Goal: Book appointment/travel/reservation

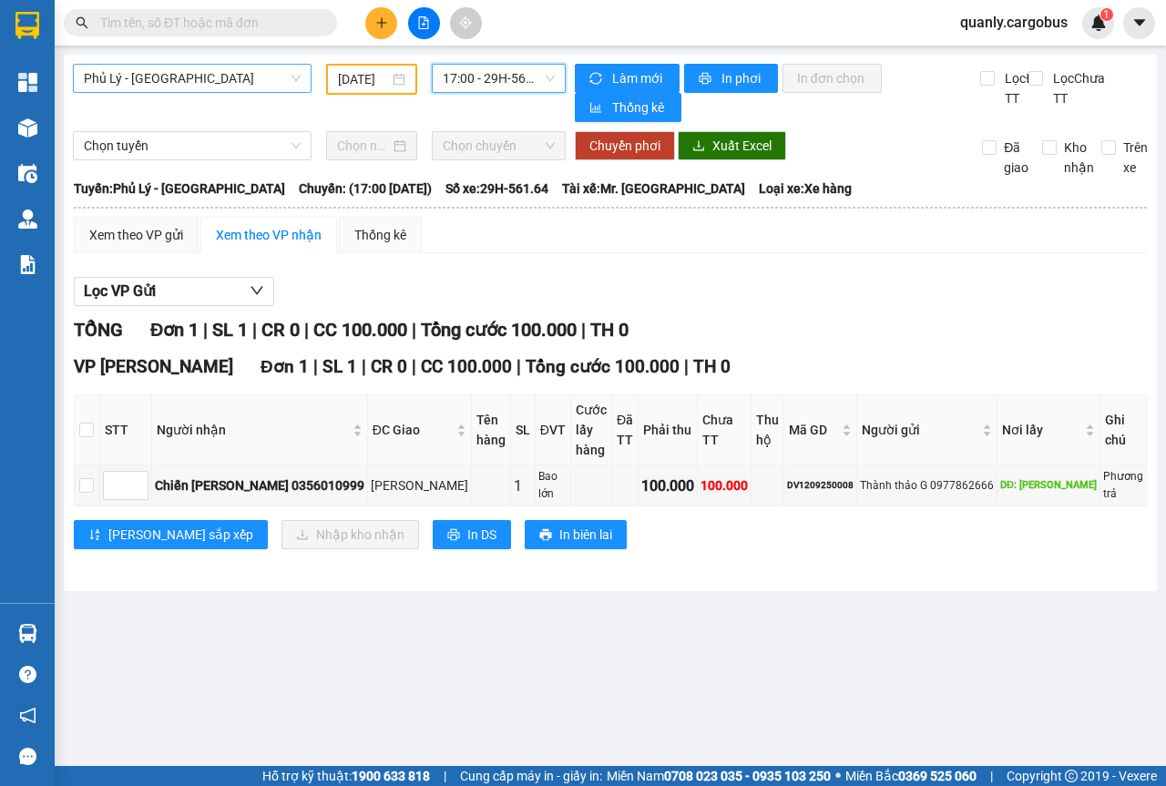
drag, startPoint x: 295, startPoint y: 77, endPoint x: 286, endPoint y: 75, distance: 9.5
click at [295, 76] on span "Phủ Lý - [GEOGRAPHIC_DATA]" at bounding box center [192, 78] width 217 height 27
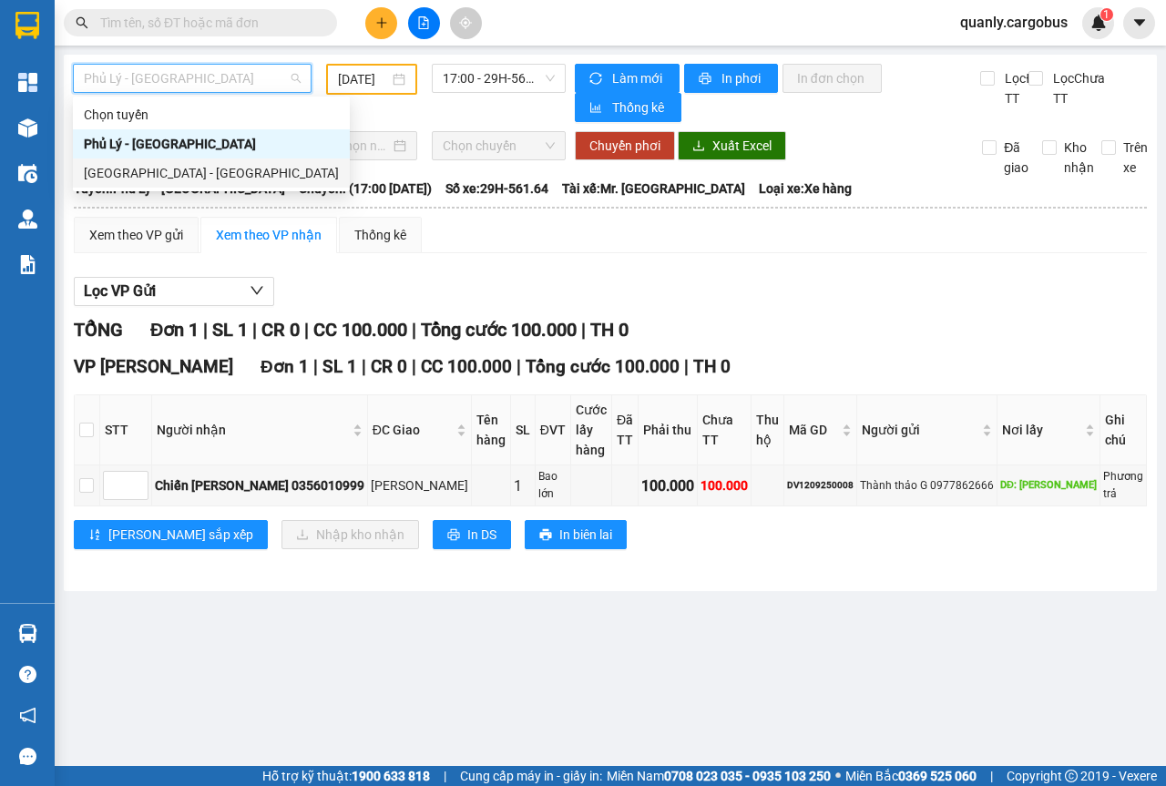
click at [139, 177] on div "[GEOGRAPHIC_DATA] - [GEOGRAPHIC_DATA]" at bounding box center [211, 173] width 255 height 20
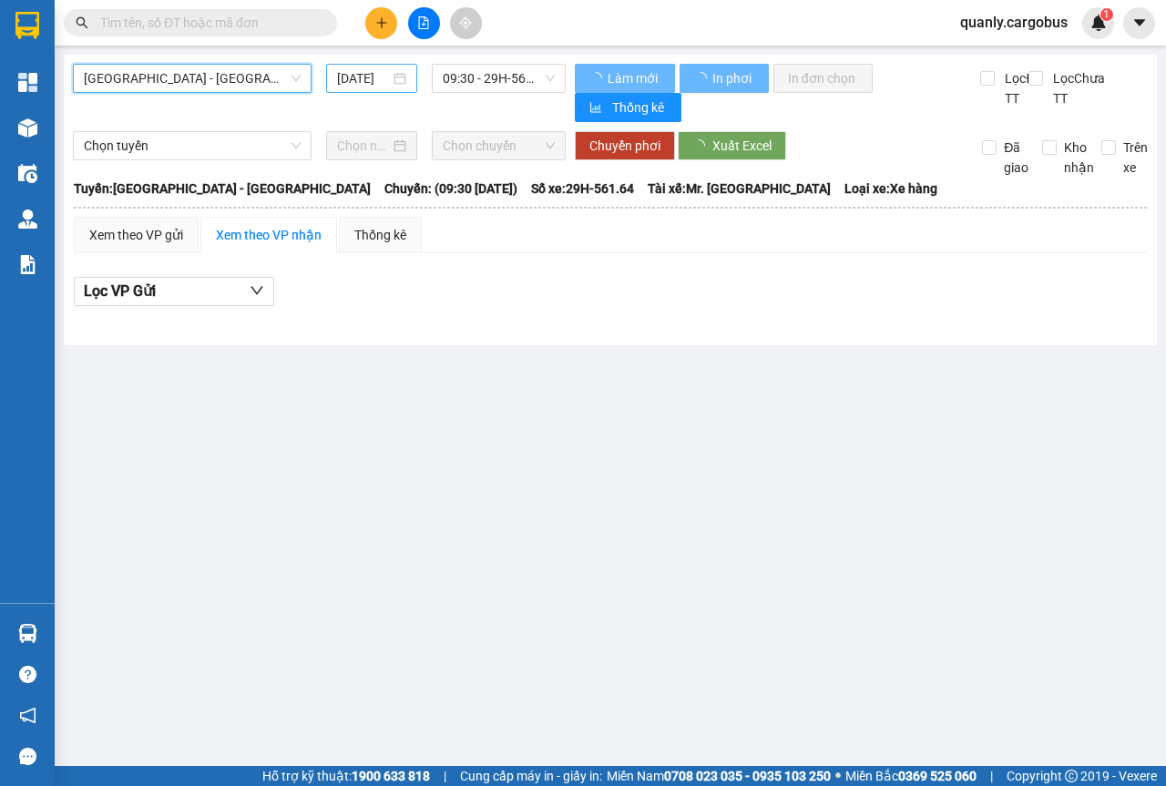
click at [400, 77] on div "[DATE]" at bounding box center [371, 78] width 69 height 20
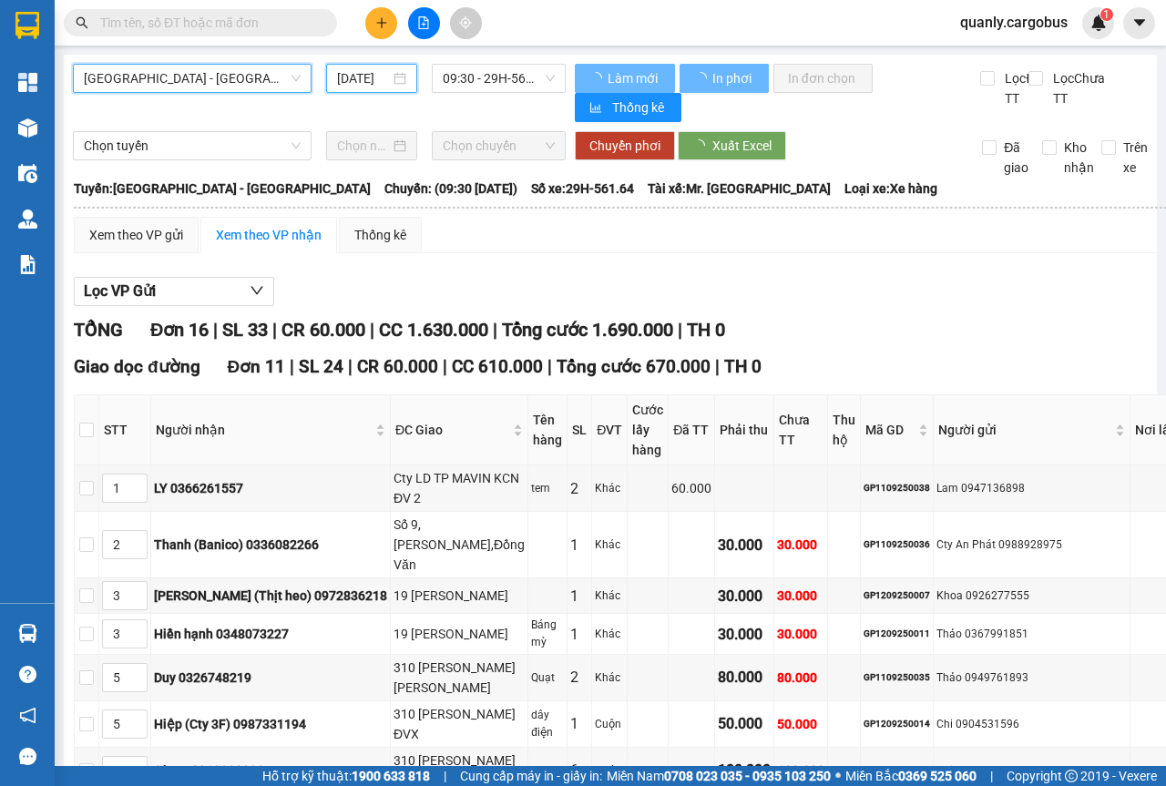
scroll to position [0, 13]
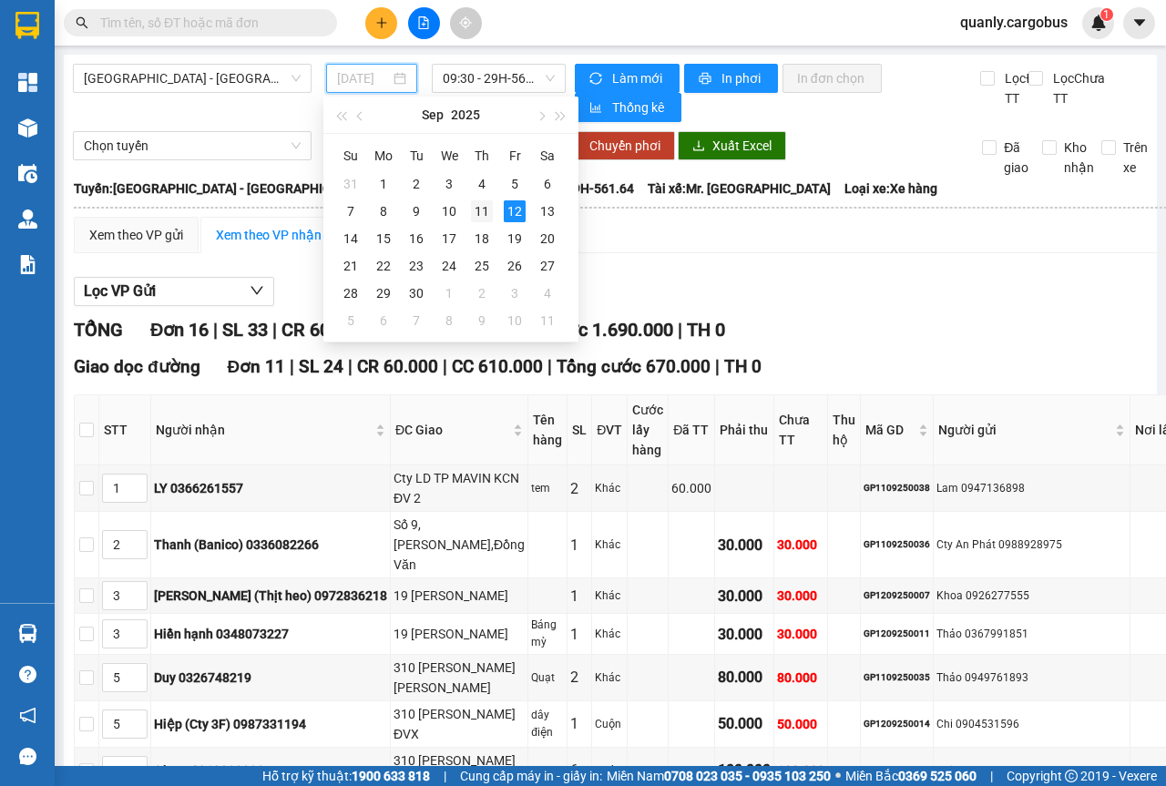
click at [480, 209] on div "11" at bounding box center [482, 211] width 22 height 22
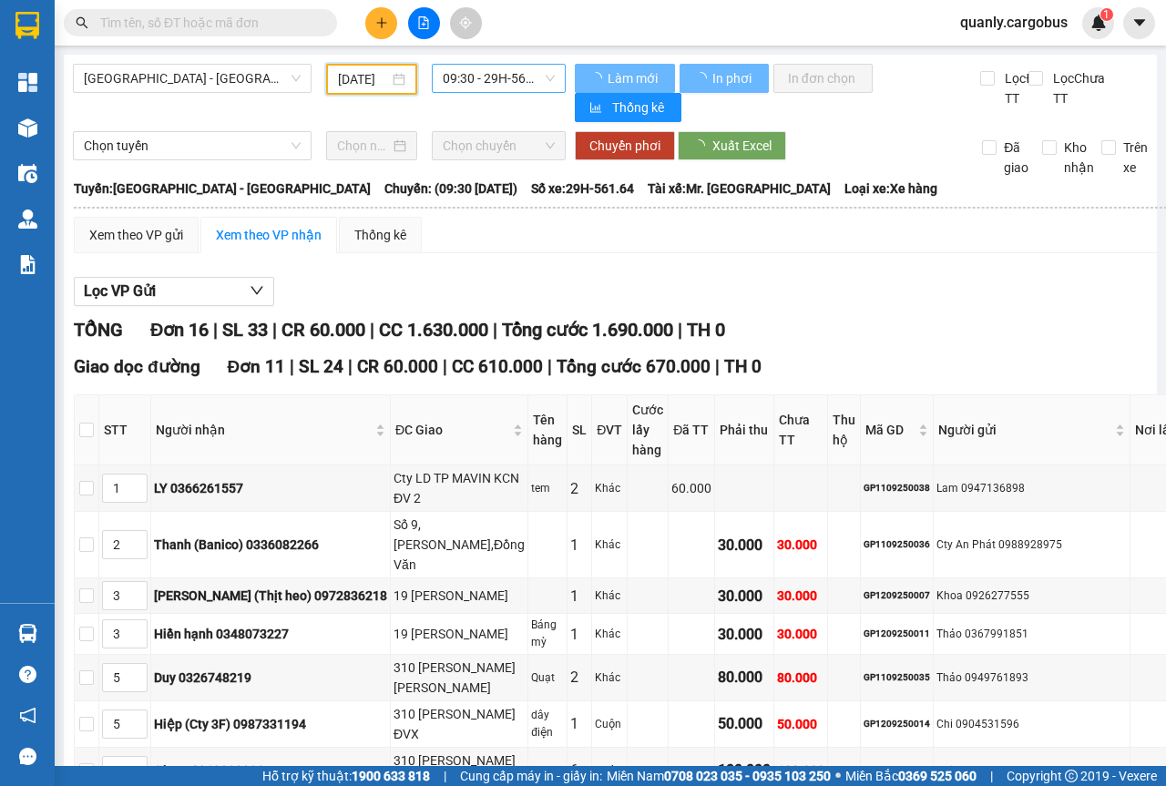
scroll to position [0, 12]
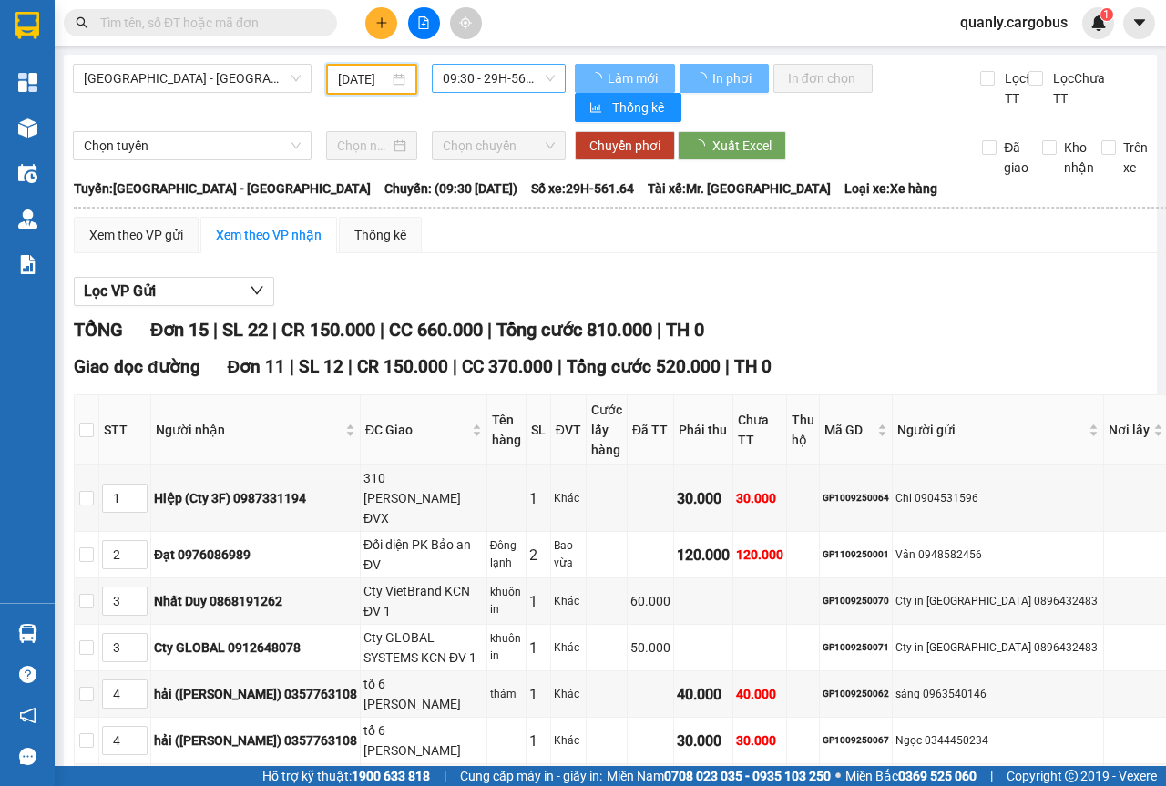
click at [550, 77] on div "09:30 - 29H-561.64" at bounding box center [498, 78] width 133 height 29
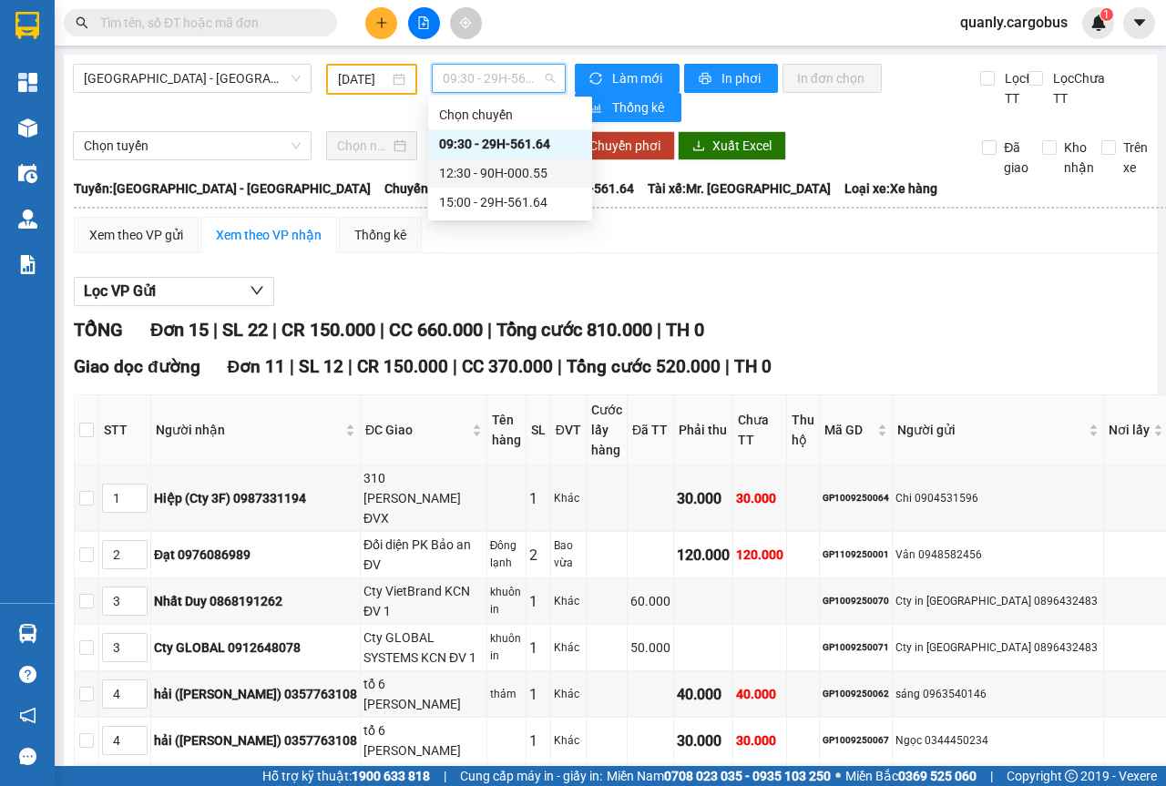
click at [513, 171] on div "12:30 - 90H-000.55" at bounding box center [510, 173] width 142 height 20
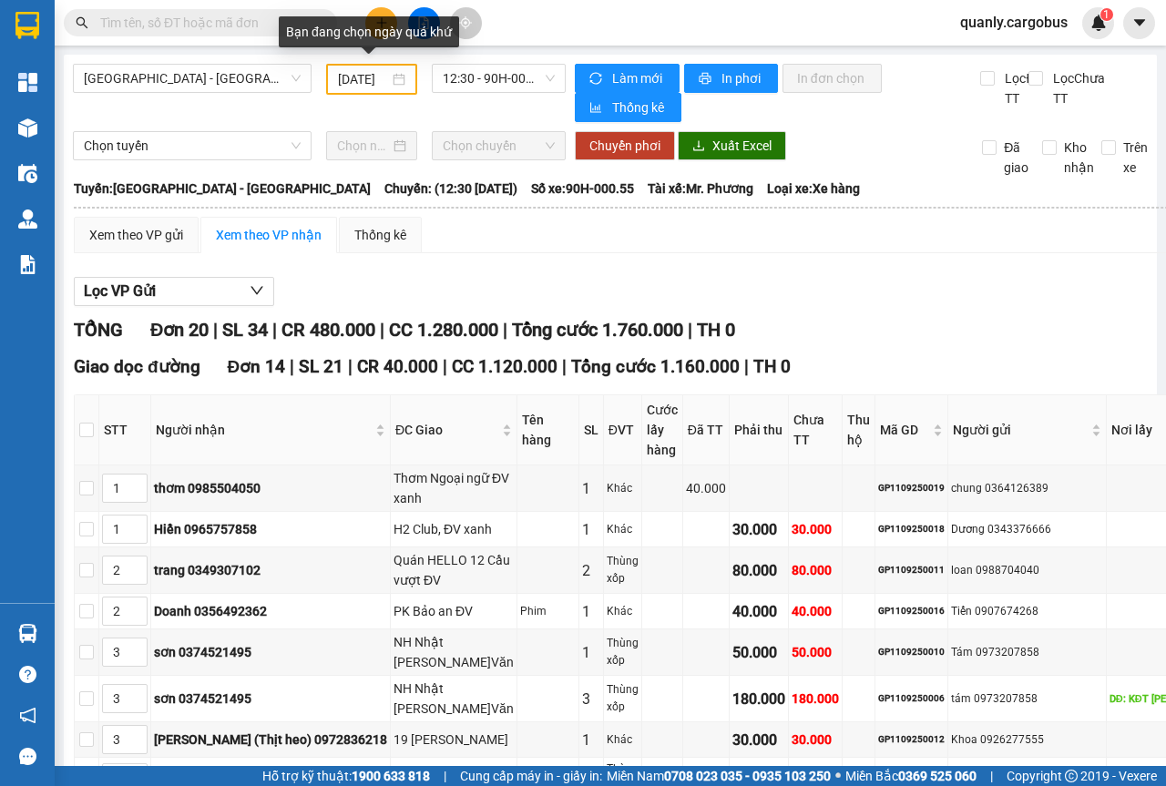
click at [402, 80] on div "[DATE]" at bounding box center [371, 79] width 91 height 31
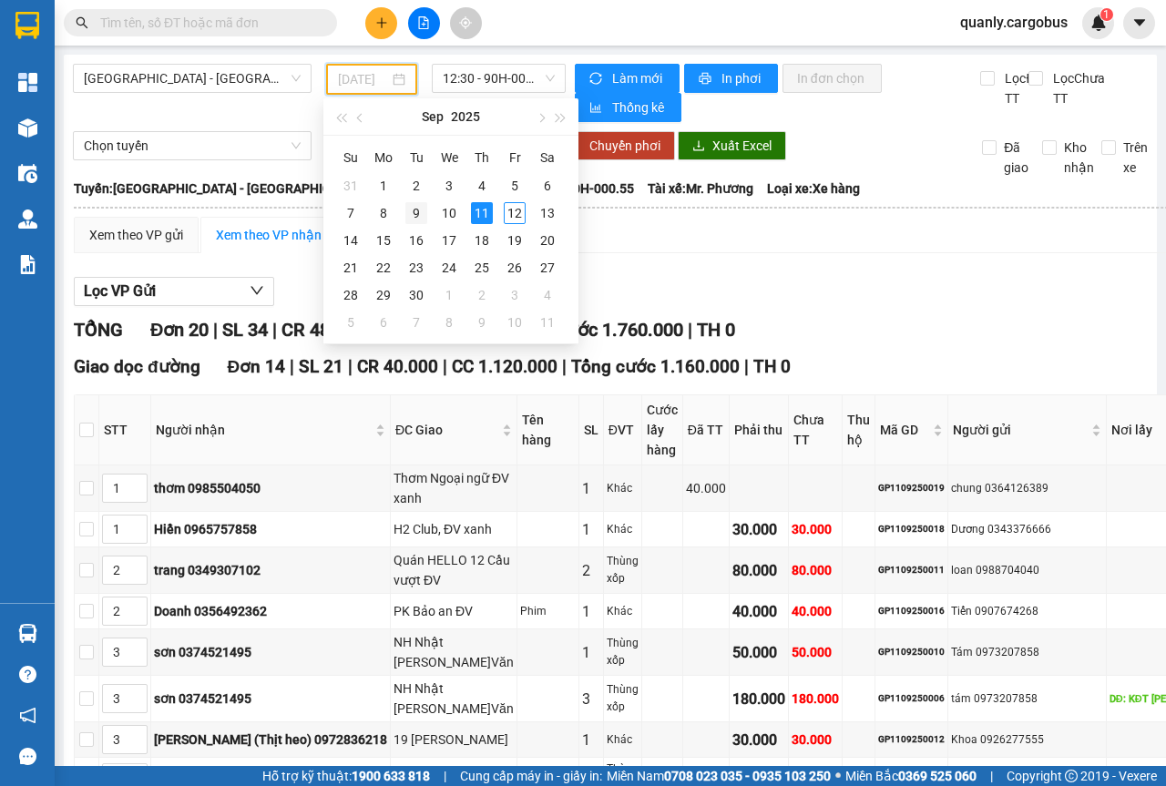
click at [414, 209] on div "9" at bounding box center [416, 213] width 22 height 22
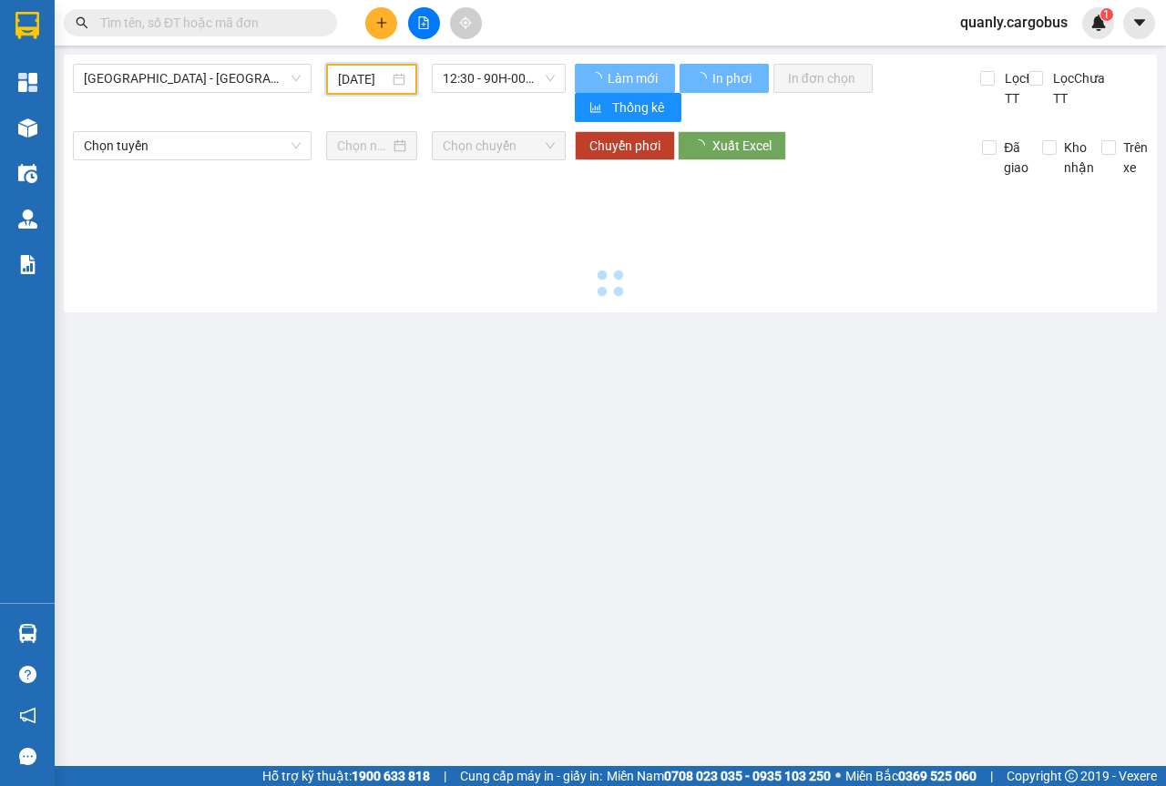
scroll to position [0, 14]
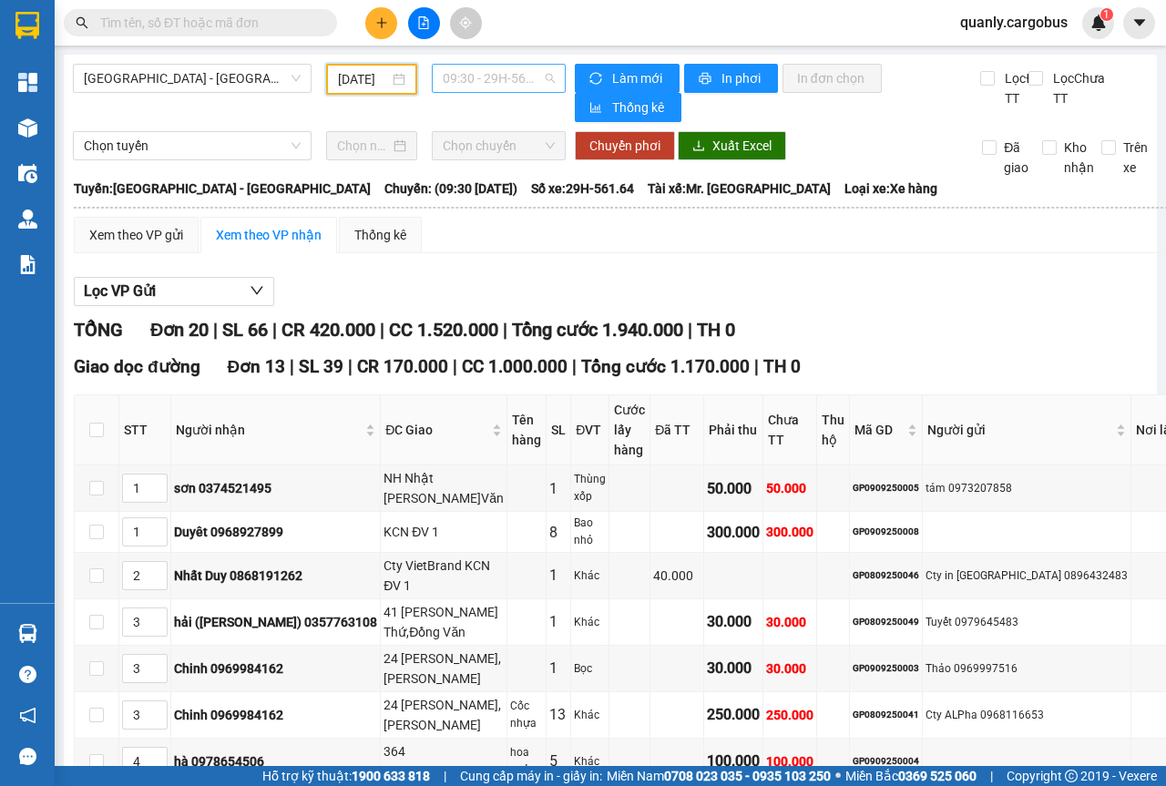
click at [536, 87] on span "09:30 - 29H-561.64" at bounding box center [498, 78] width 111 height 27
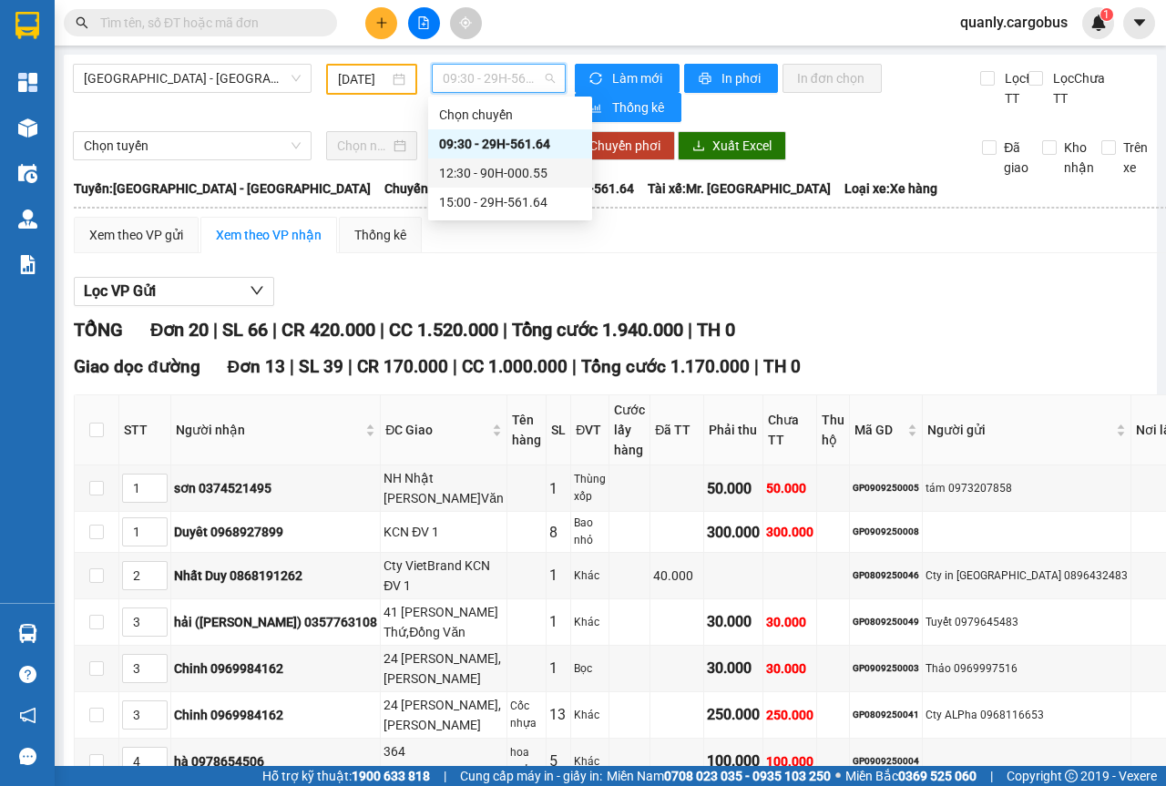
click at [523, 172] on div "12:30 - 90H-000.55" at bounding box center [510, 173] width 142 height 20
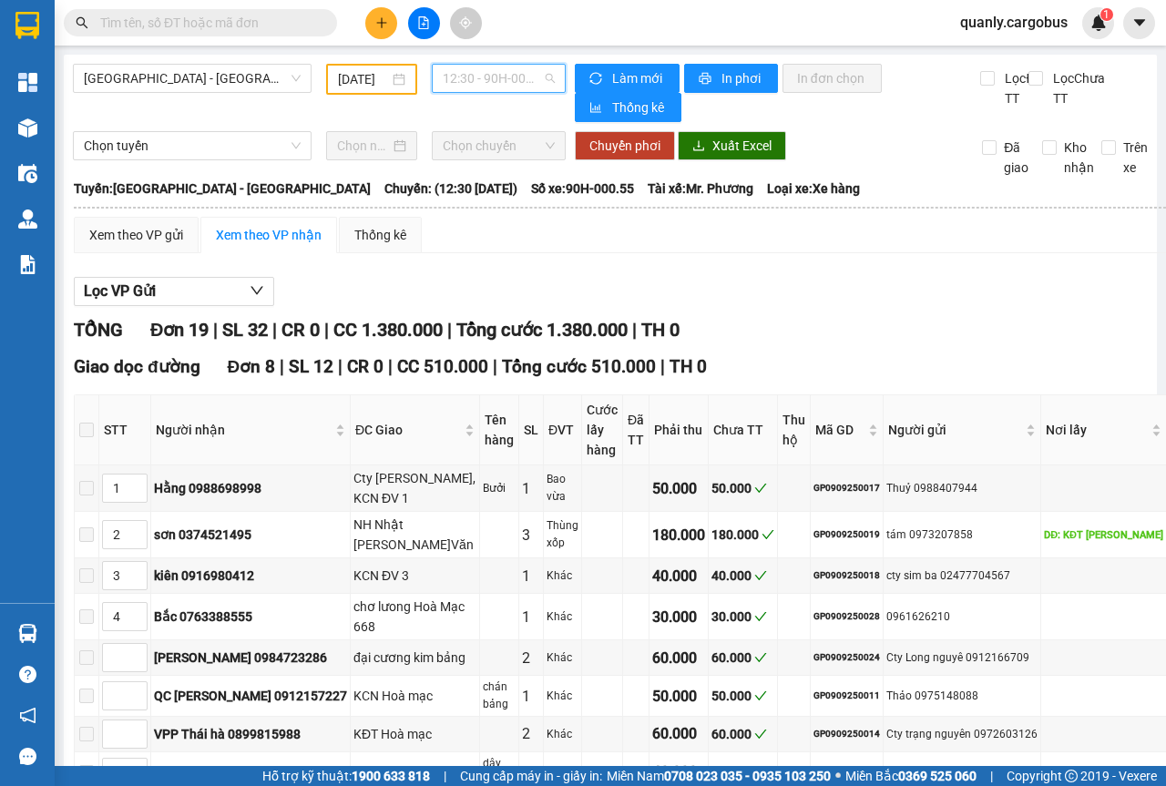
click at [541, 77] on span "12:30 - 90H-000.55" at bounding box center [498, 78] width 111 height 27
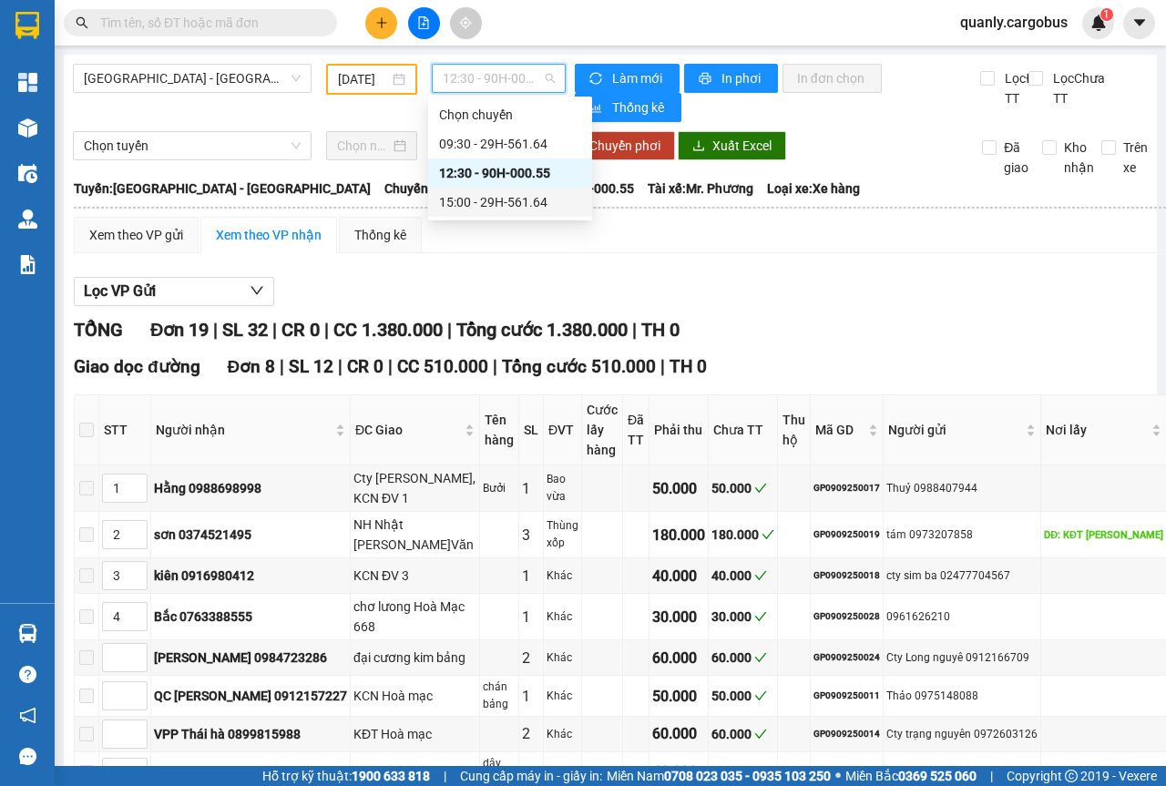
click at [496, 199] on div "15:00 - 29H-561.64" at bounding box center [510, 202] width 142 height 20
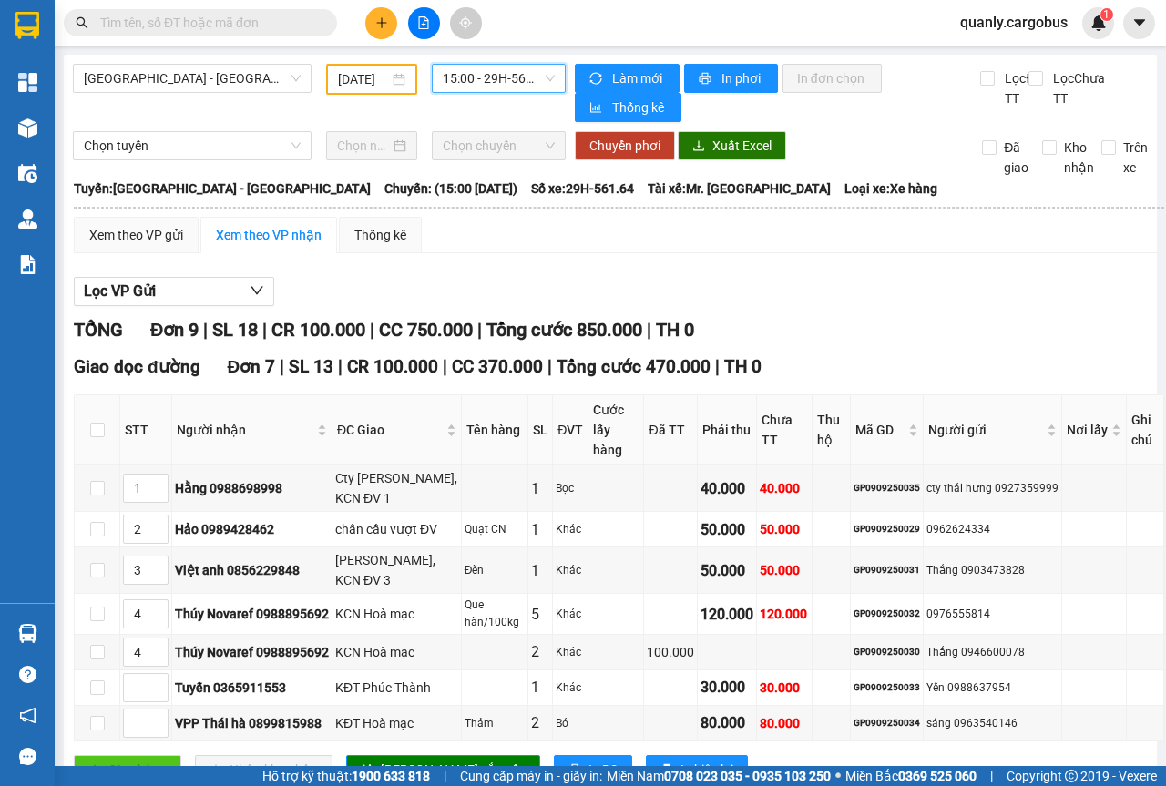
click at [399, 77] on div "[DATE]" at bounding box center [371, 79] width 67 height 20
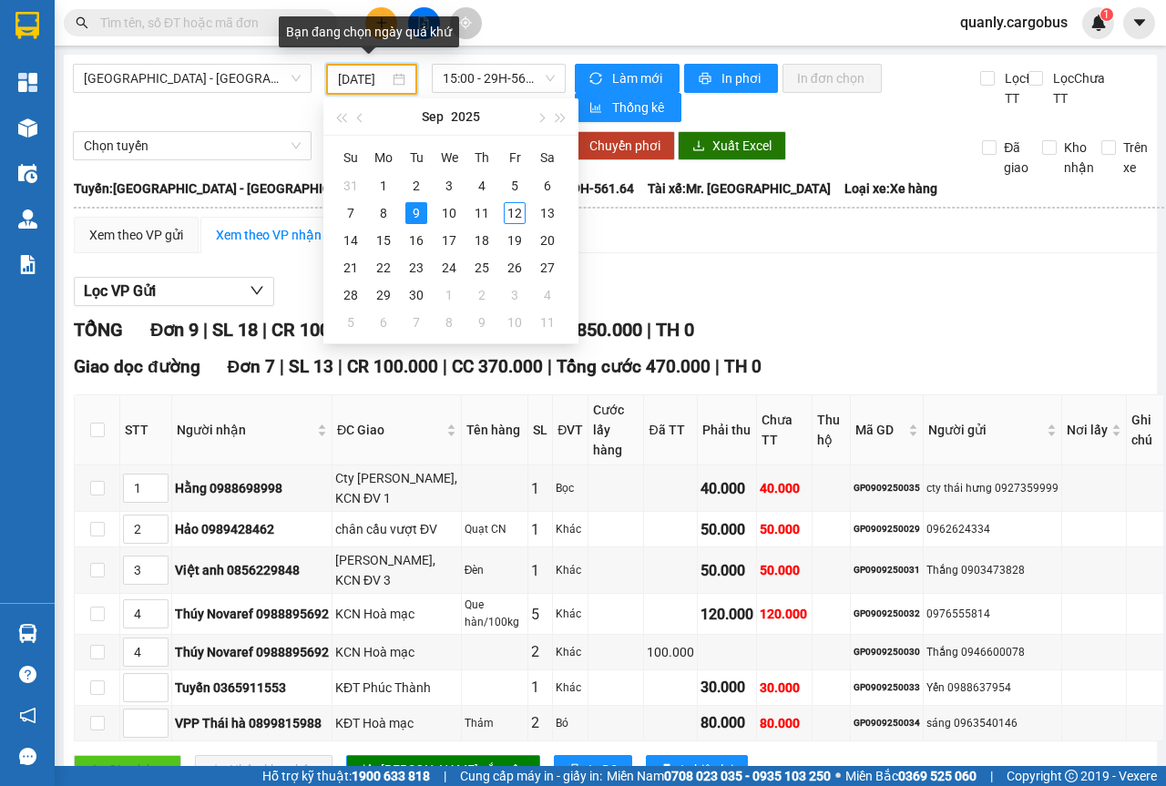
scroll to position [0, 15]
click at [446, 212] on div "10" at bounding box center [449, 213] width 22 height 22
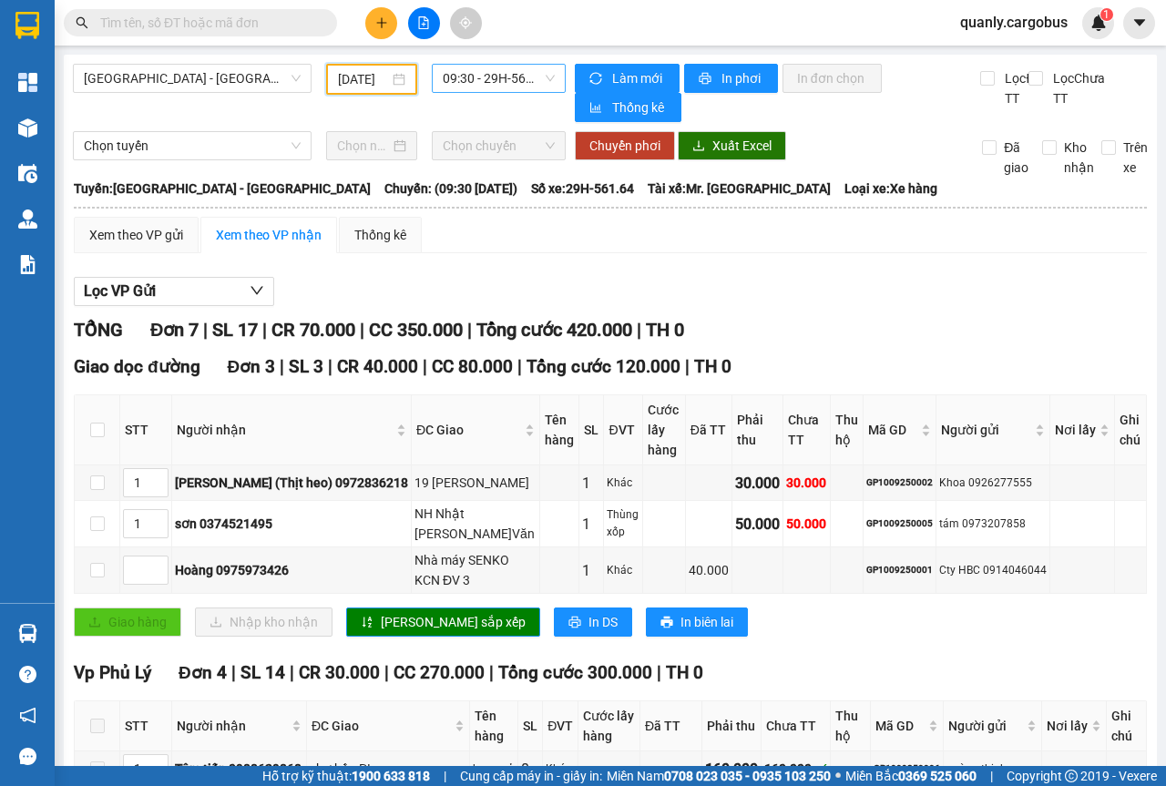
click at [544, 72] on span "09:30 - 29H-561.64" at bounding box center [498, 78] width 111 height 27
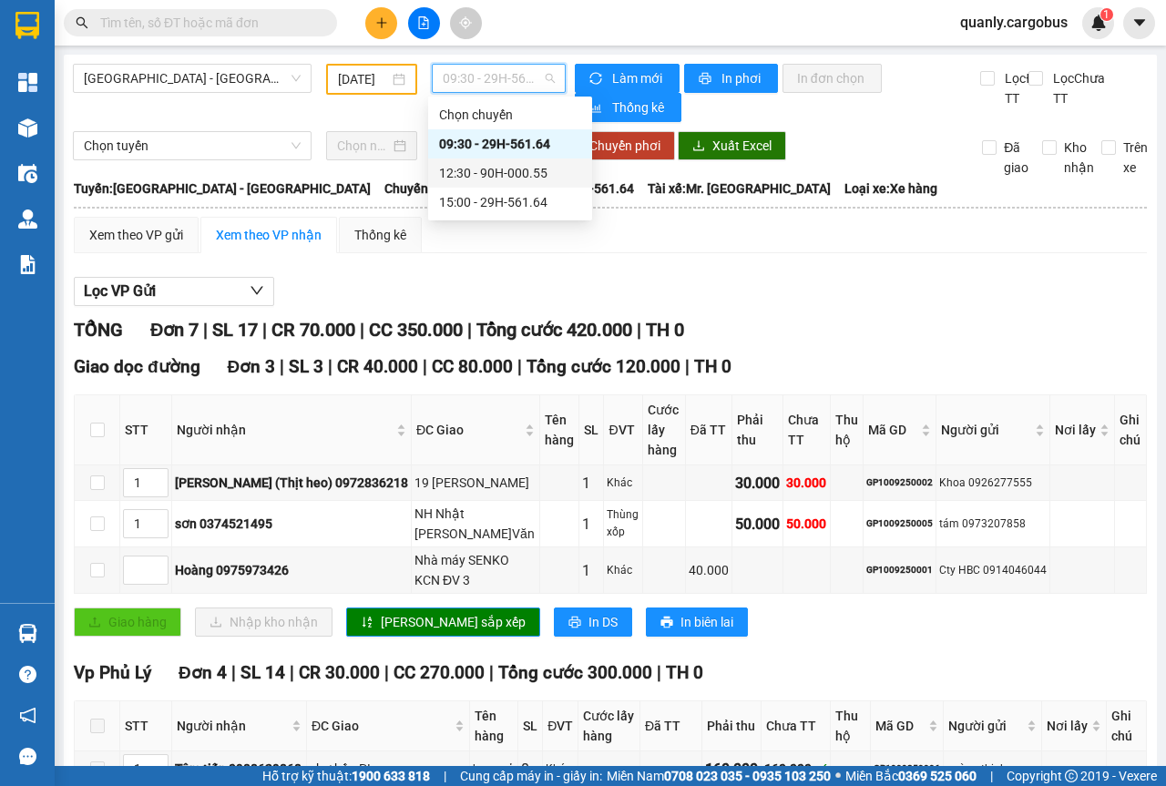
click at [509, 170] on div "12:30 - 90H-000.55" at bounding box center [510, 173] width 142 height 20
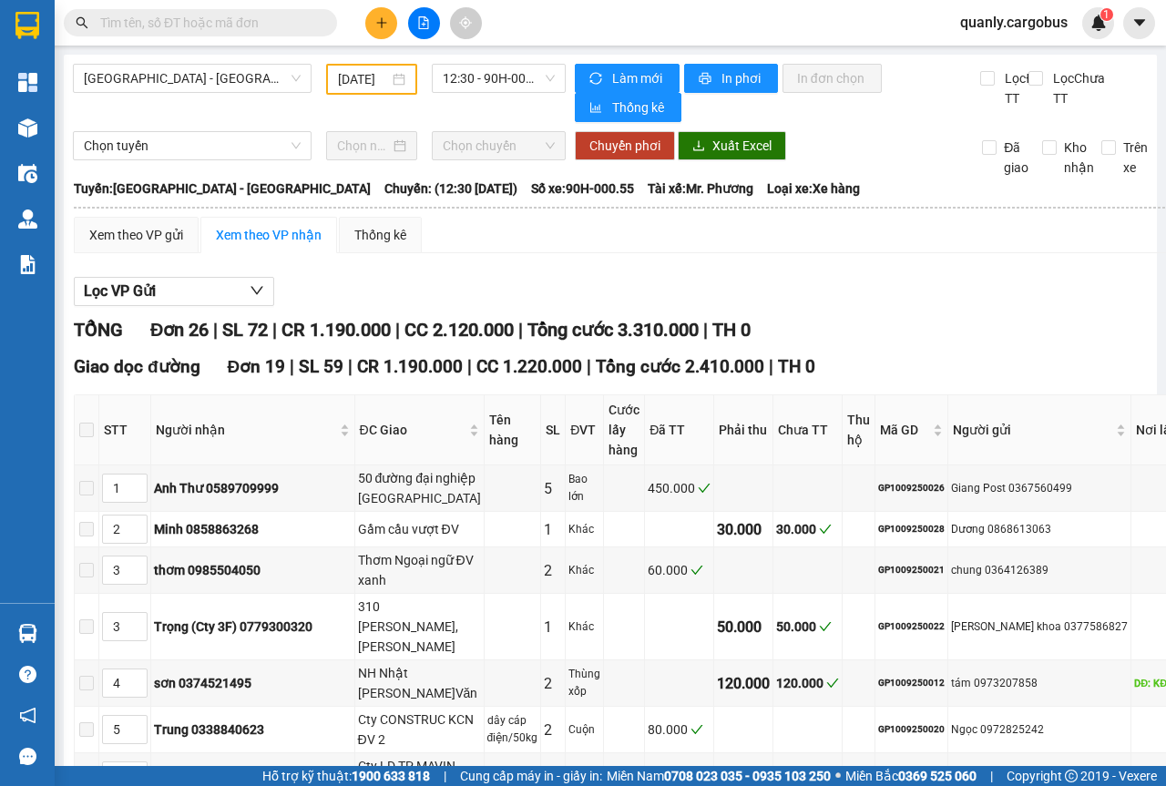
click at [402, 83] on div "[DATE]" at bounding box center [371, 79] width 91 height 31
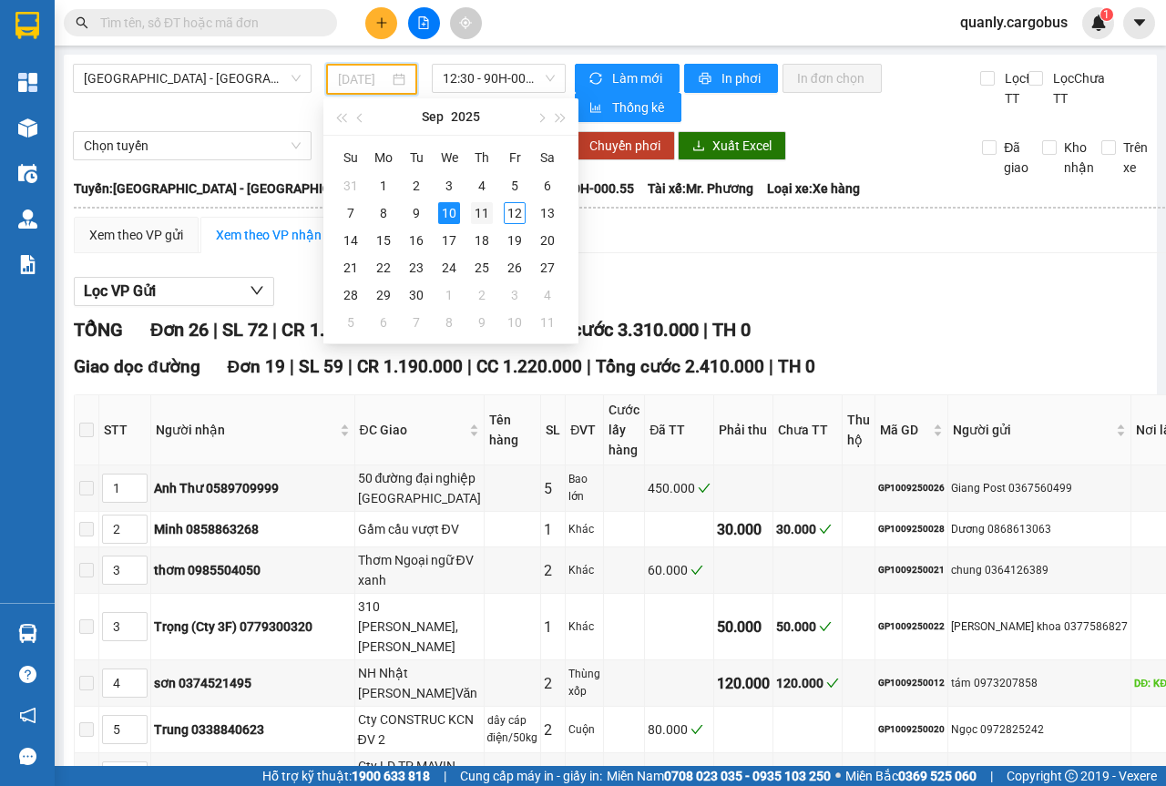
click at [480, 215] on div "11" at bounding box center [482, 213] width 22 height 22
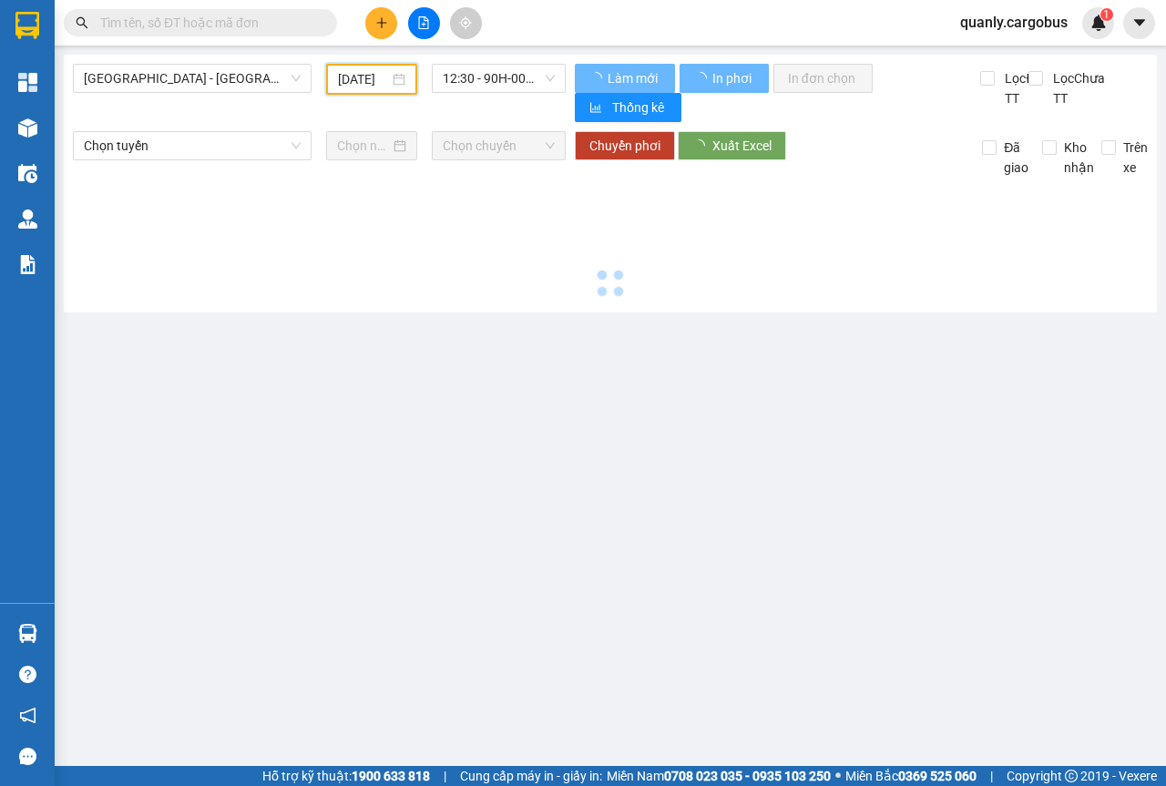
scroll to position [0, 14]
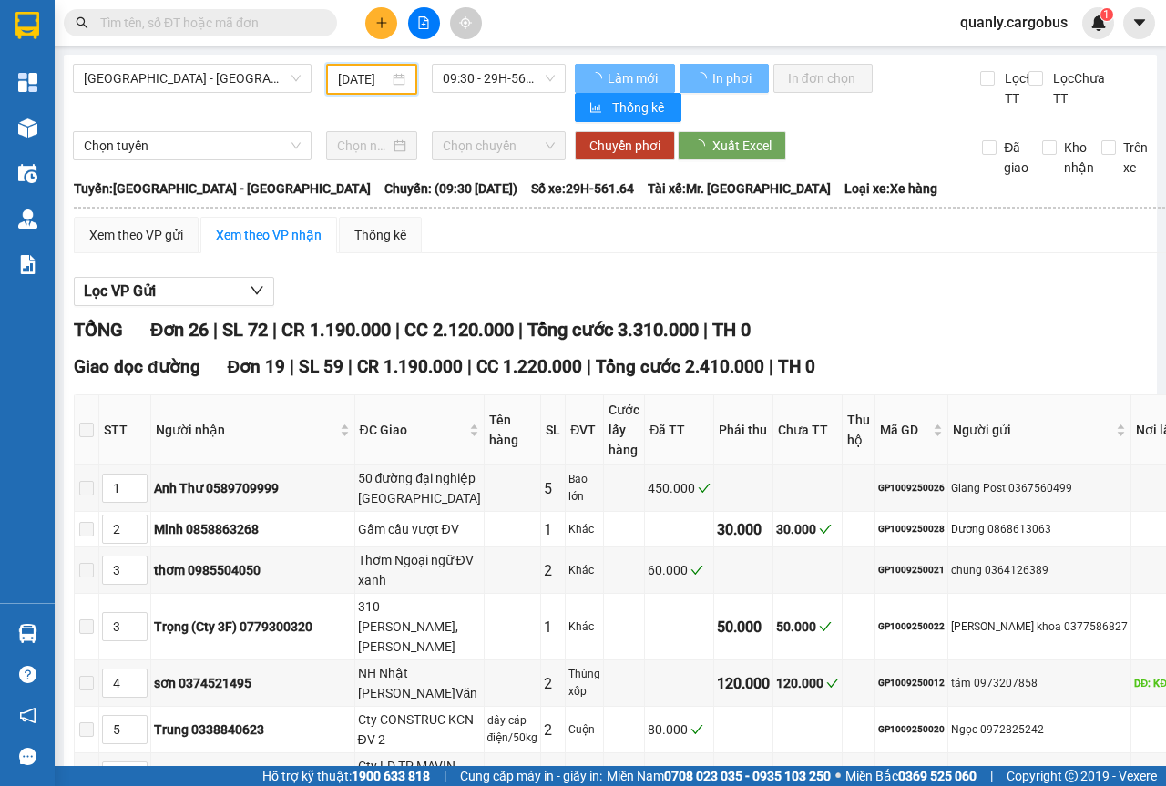
type input "[DATE]"
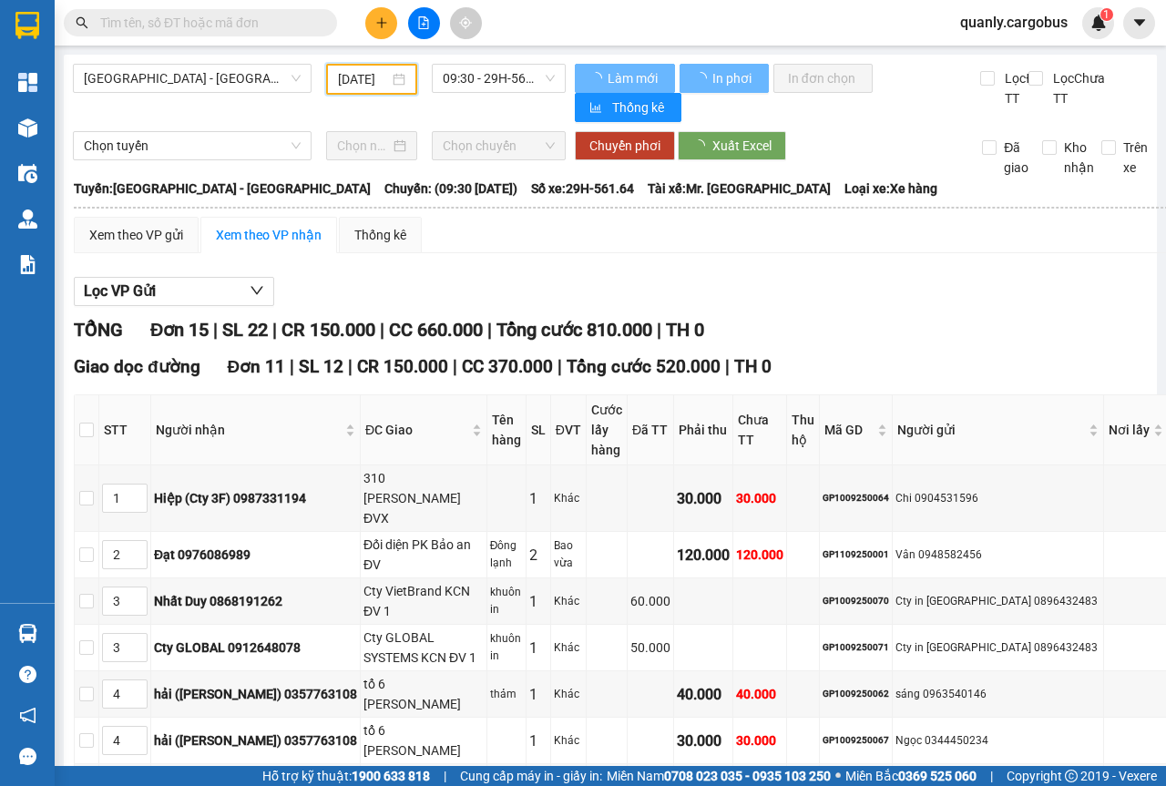
click at [551, 77] on div "09:30 - 29H-561.64" at bounding box center [498, 78] width 133 height 29
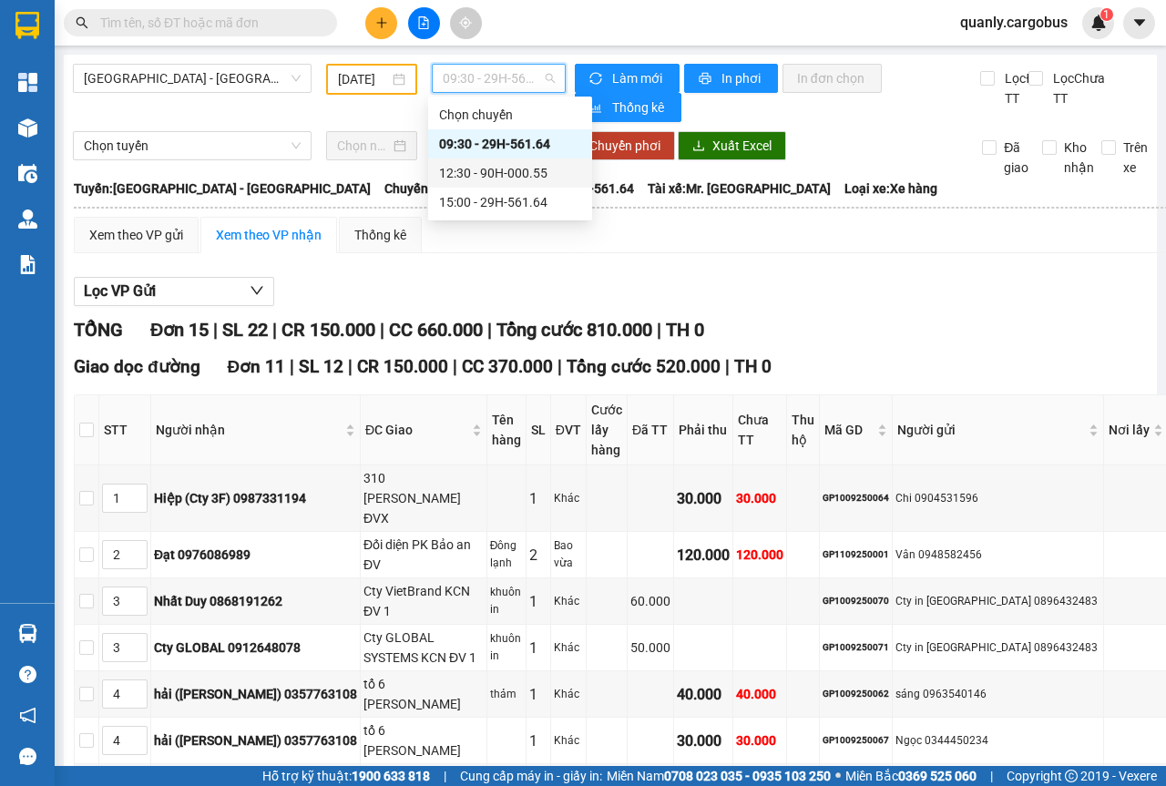
click at [504, 174] on div "12:30 - 90H-000.55" at bounding box center [510, 173] width 142 height 20
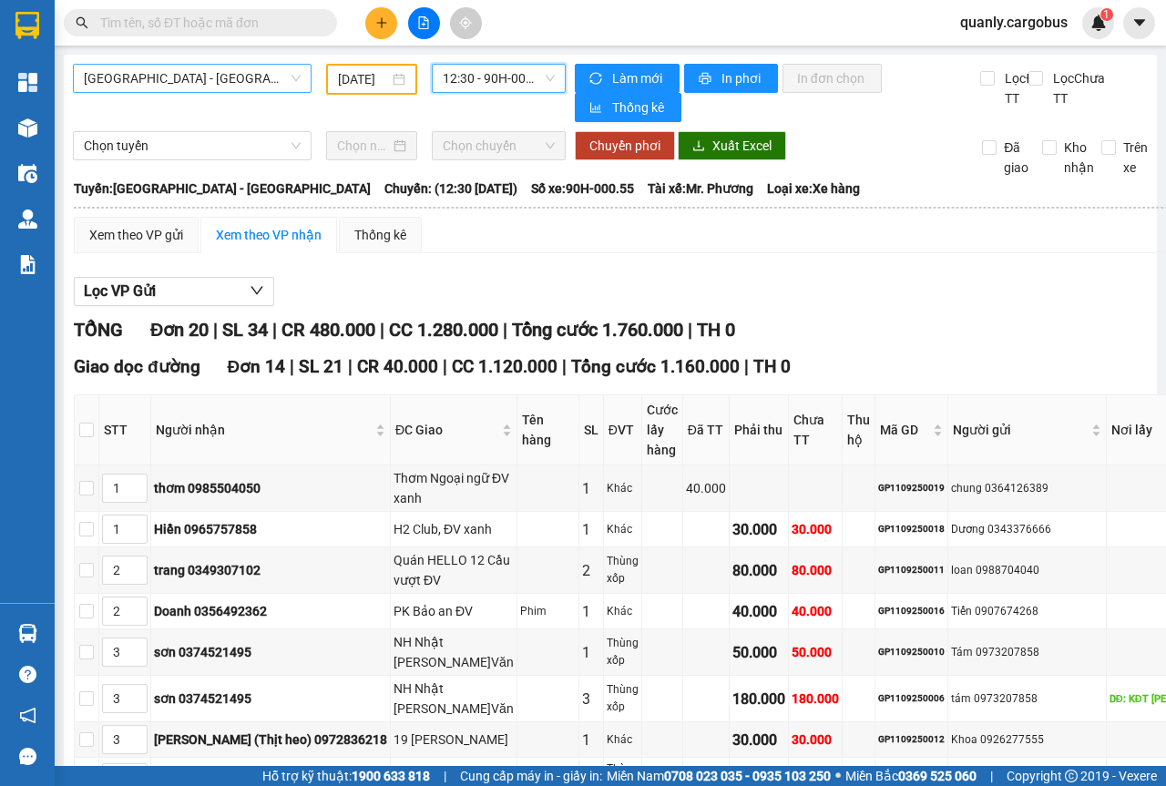
click at [292, 83] on span "[GEOGRAPHIC_DATA] - [GEOGRAPHIC_DATA]" at bounding box center [192, 78] width 217 height 27
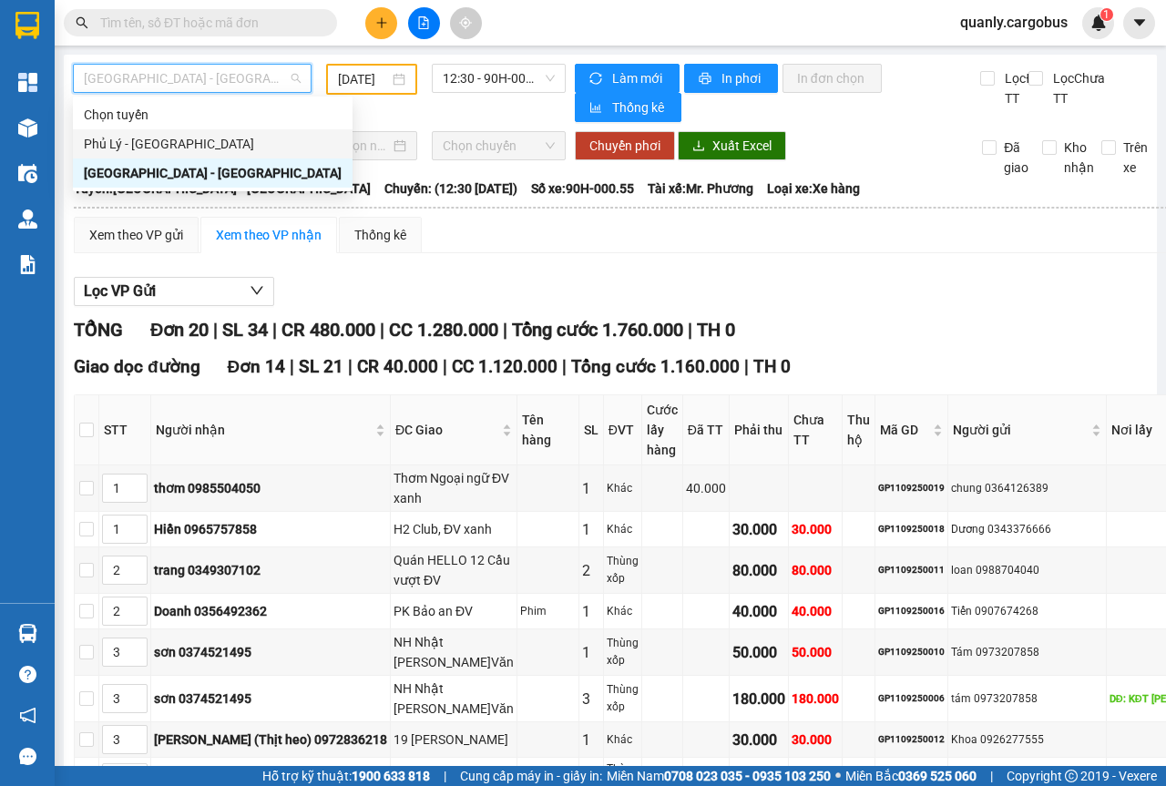
click at [94, 144] on div "Phủ Lý - [GEOGRAPHIC_DATA]" at bounding box center [213, 144] width 258 height 20
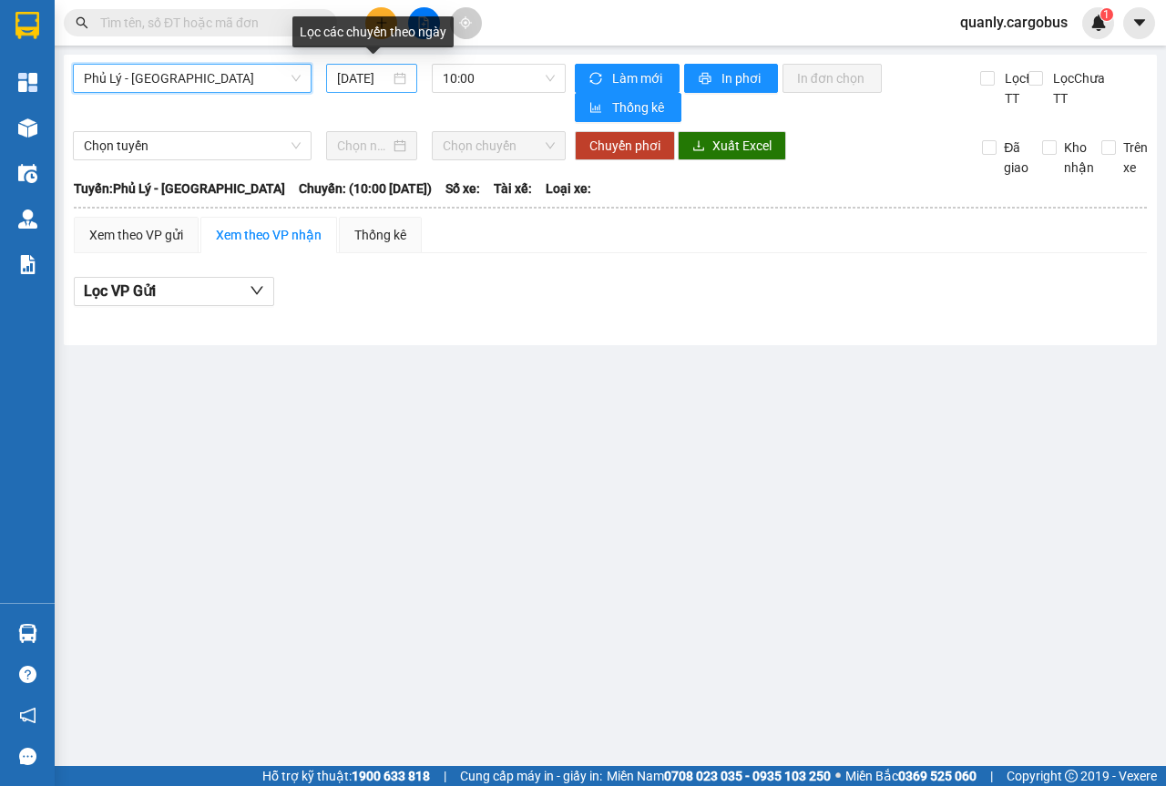
click at [399, 73] on div "[DATE]" at bounding box center [371, 78] width 69 height 20
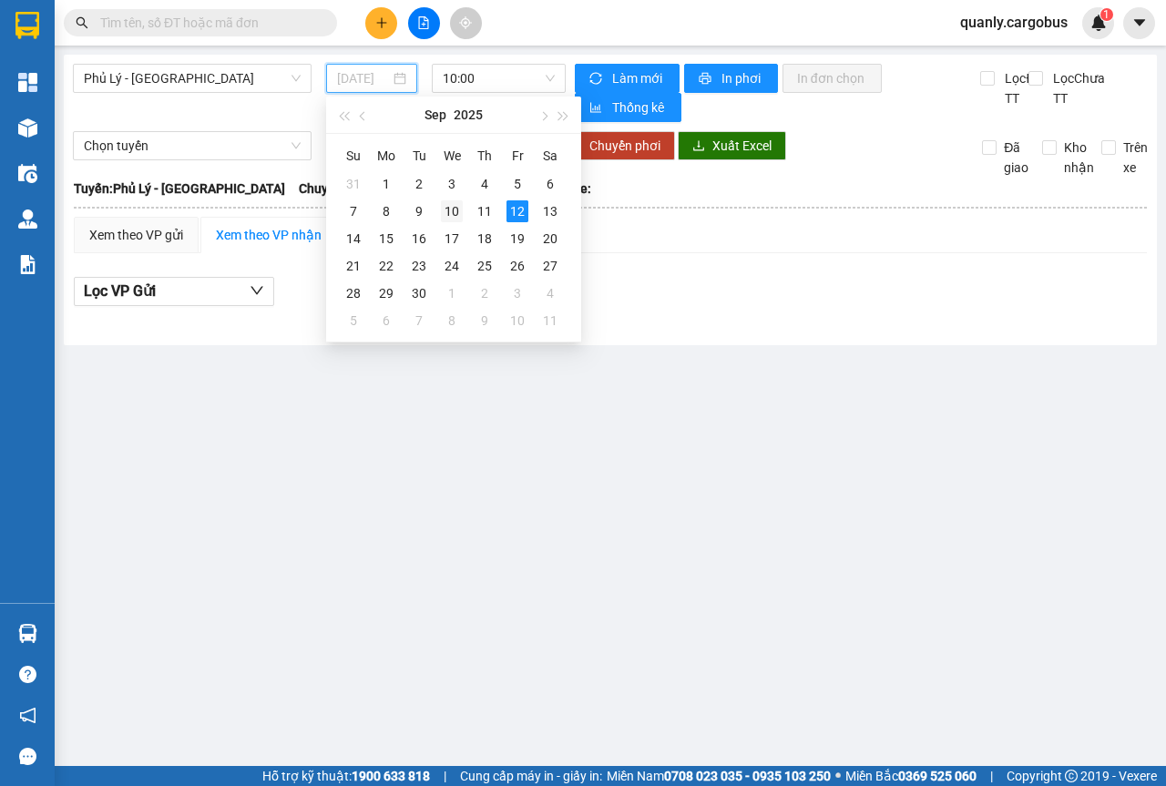
click at [451, 208] on div "10" at bounding box center [452, 211] width 22 height 22
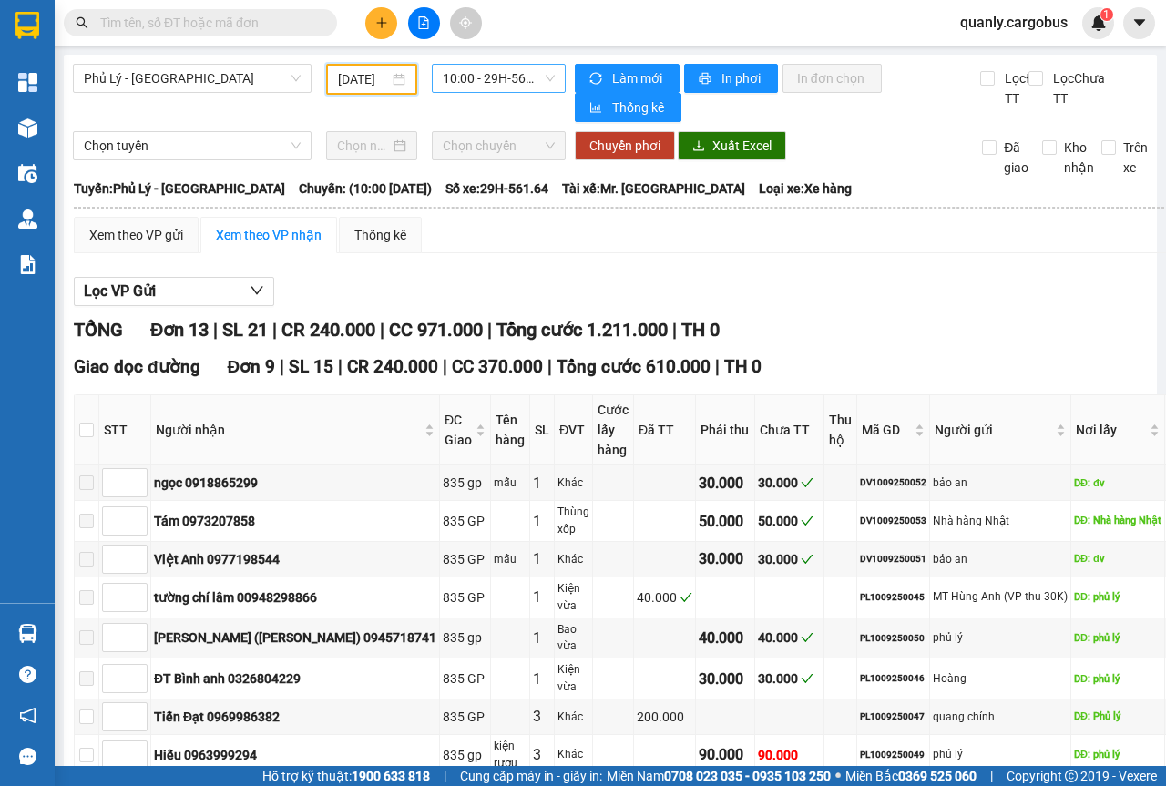
click at [540, 73] on span "10:00 - 29H-561.64" at bounding box center [498, 78] width 111 height 27
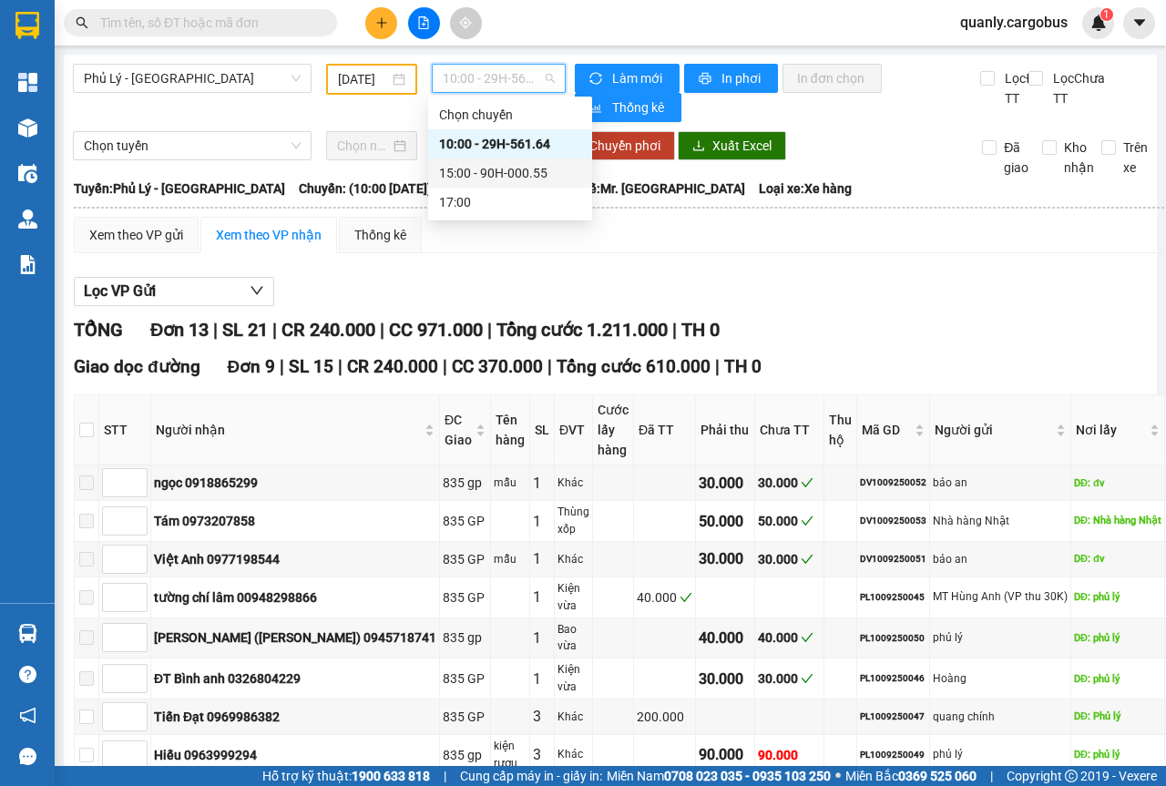
click at [517, 174] on div "15:00 - 90H-000.55" at bounding box center [510, 173] width 142 height 20
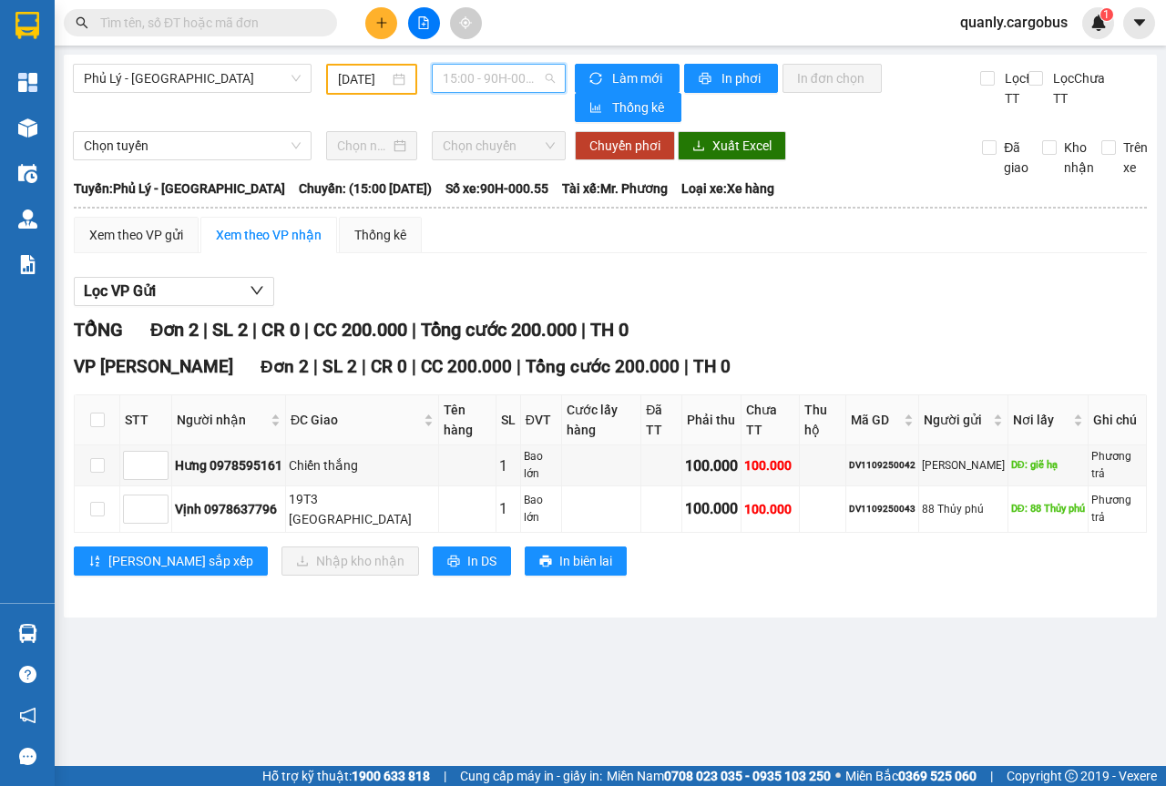
drag, startPoint x: 551, startPoint y: 71, endPoint x: 546, endPoint y: 94, distance: 23.4
click at [549, 71] on span "15:00 - 90H-000.55" at bounding box center [498, 78] width 111 height 27
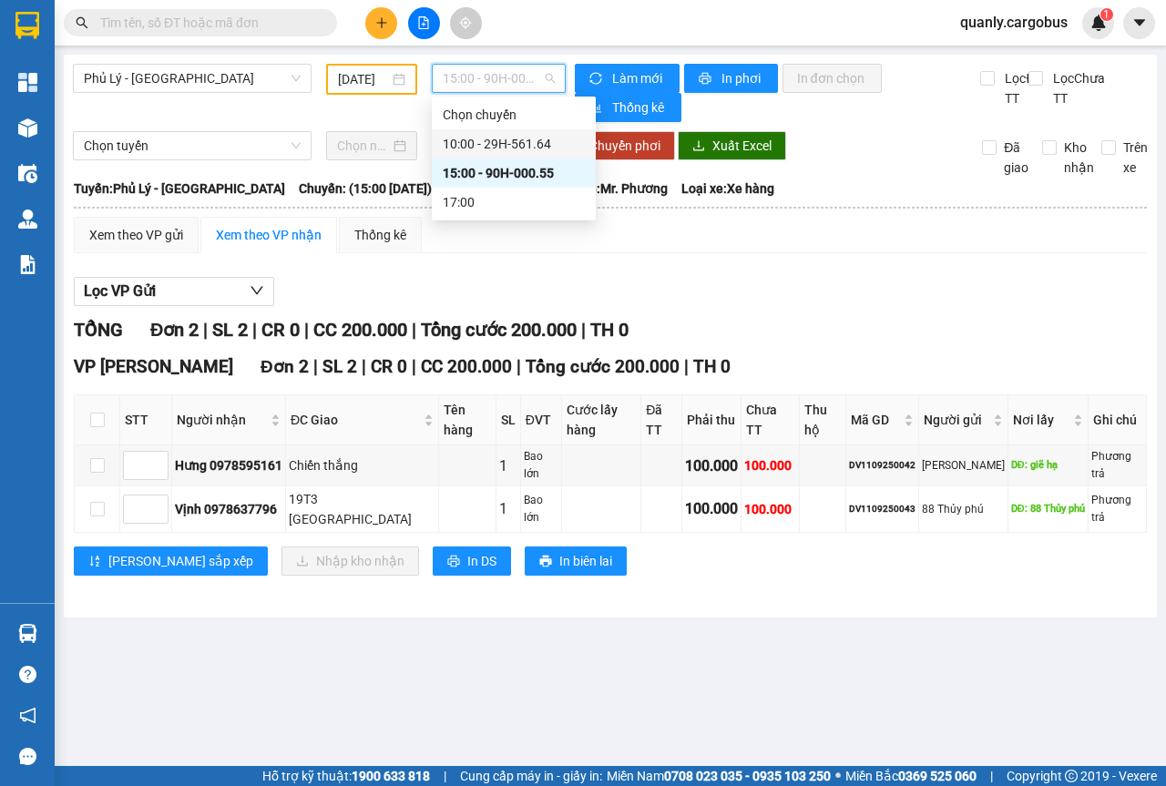
click at [520, 137] on div "10:00 - 29H-561.64" at bounding box center [514, 144] width 142 height 20
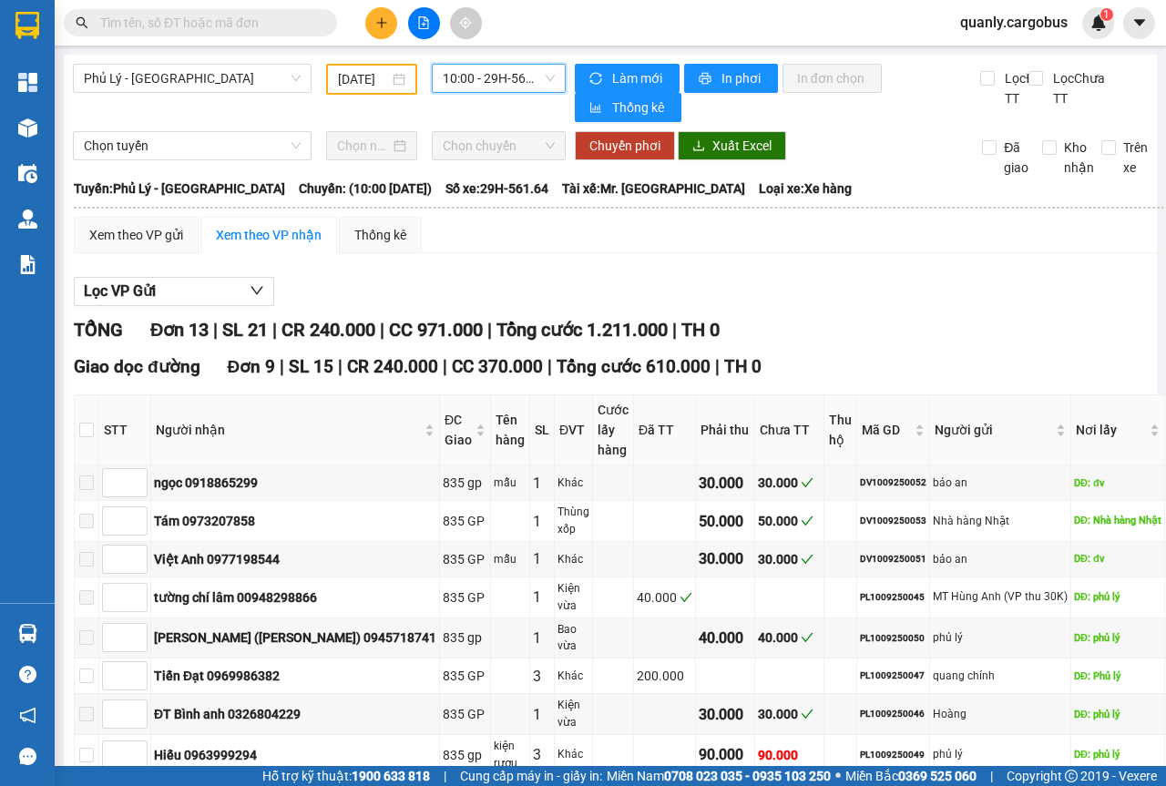
drag, startPoint x: 546, startPoint y: 83, endPoint x: 536, endPoint y: 87, distance: 10.7
click at [546, 83] on span "10:00 - 29H-561.64" at bounding box center [498, 78] width 111 height 27
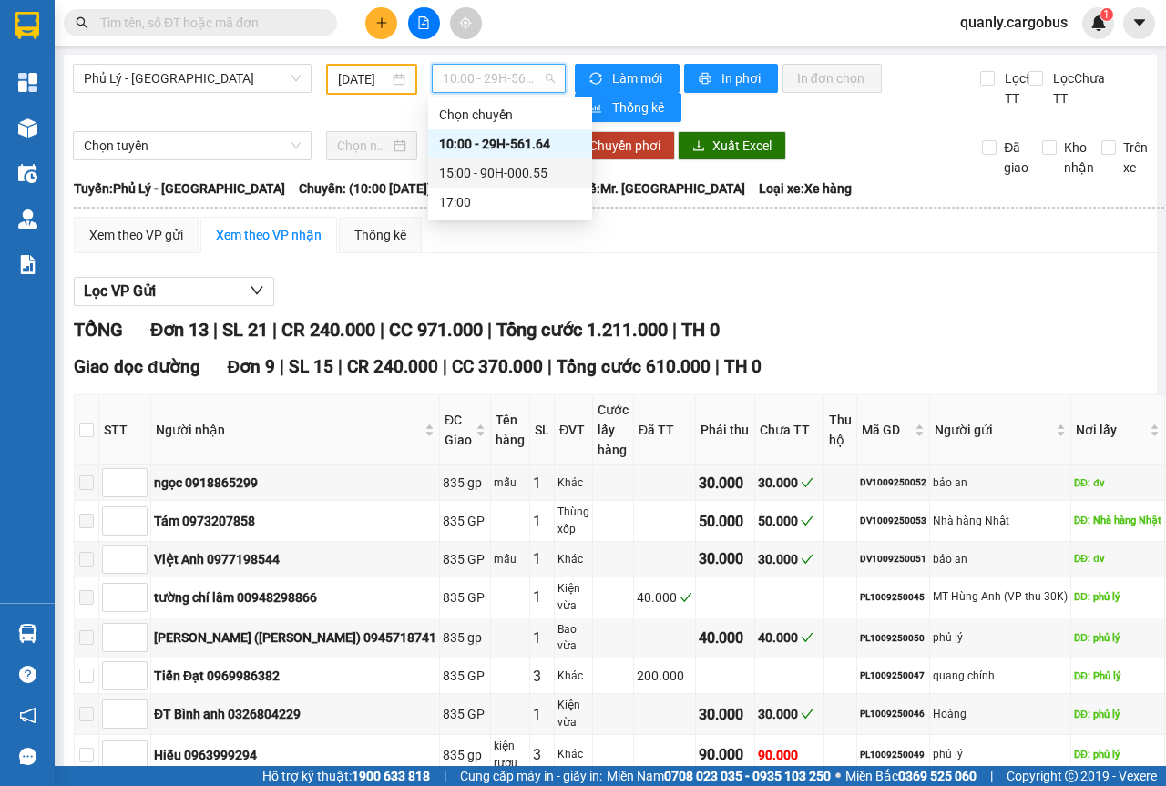
click at [510, 176] on div "15:00 - 90H-000.55" at bounding box center [510, 173] width 142 height 20
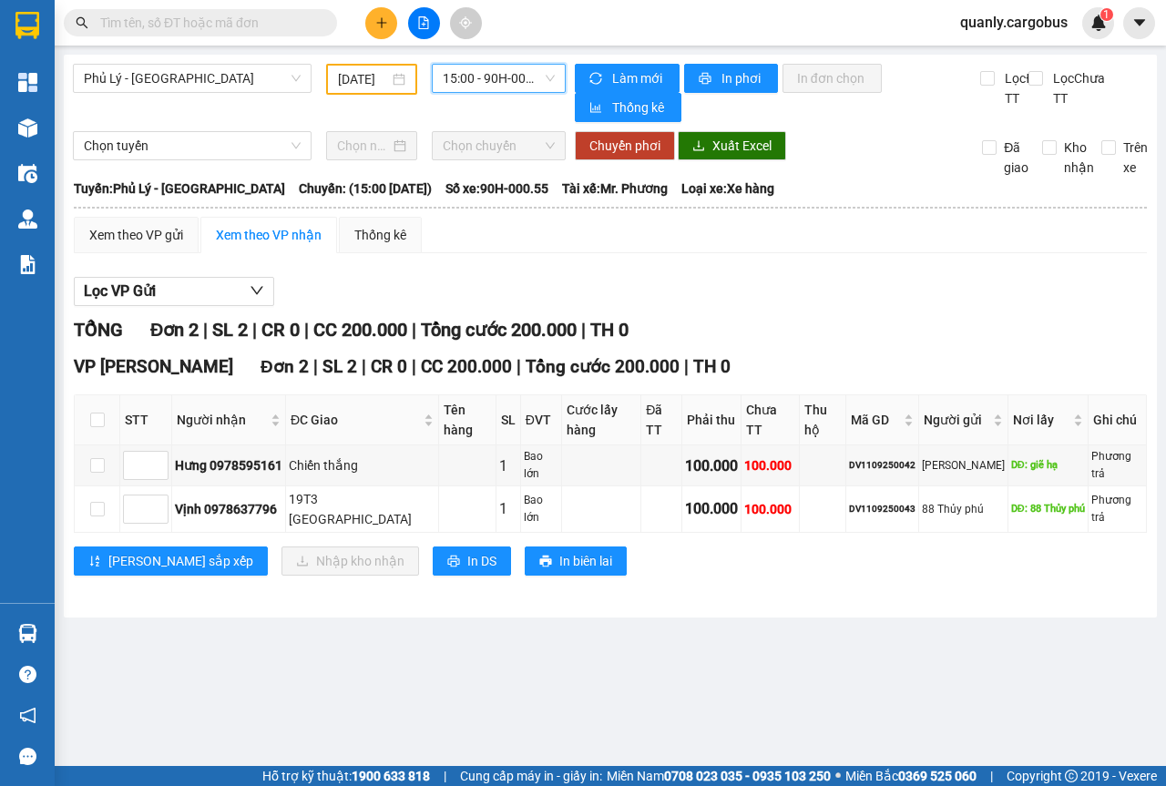
drag, startPoint x: 406, startPoint y: 78, endPoint x: 396, endPoint y: 103, distance: 26.6
click at [405, 77] on div "[DATE]" at bounding box center [371, 79] width 91 height 31
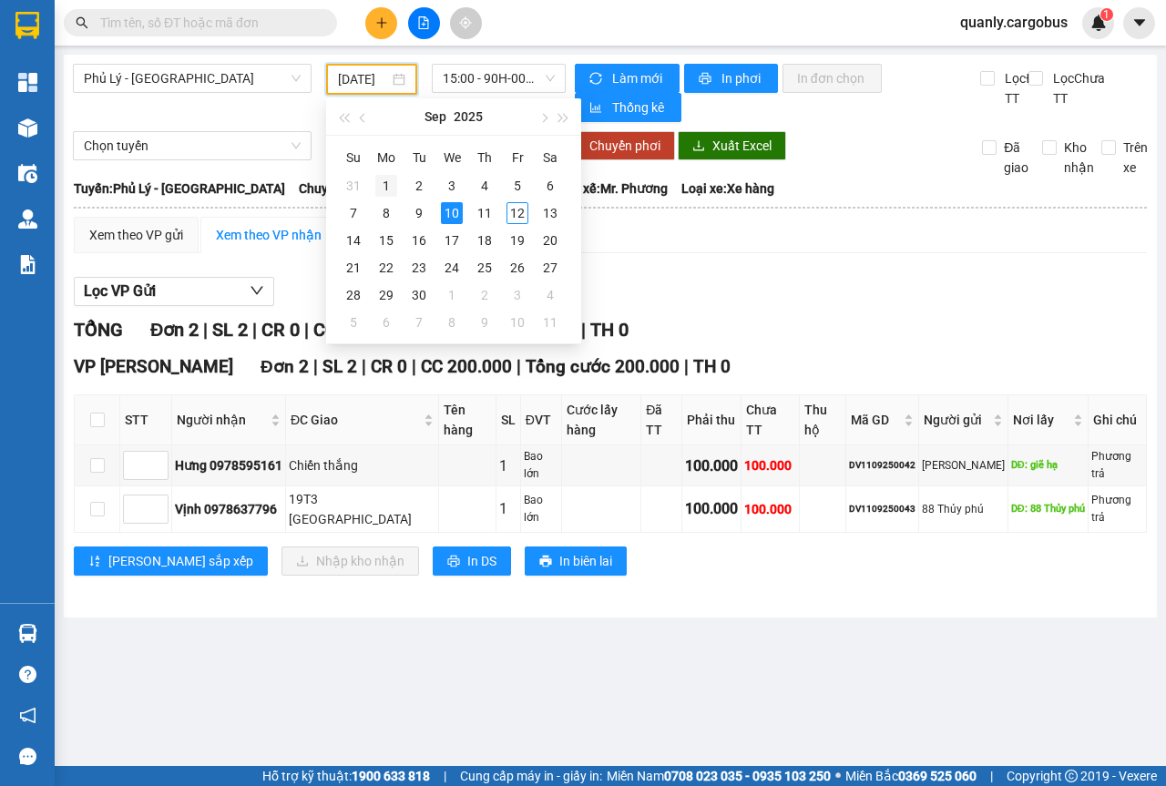
scroll to position [0, 14]
click at [480, 213] on div "11" at bounding box center [485, 213] width 22 height 22
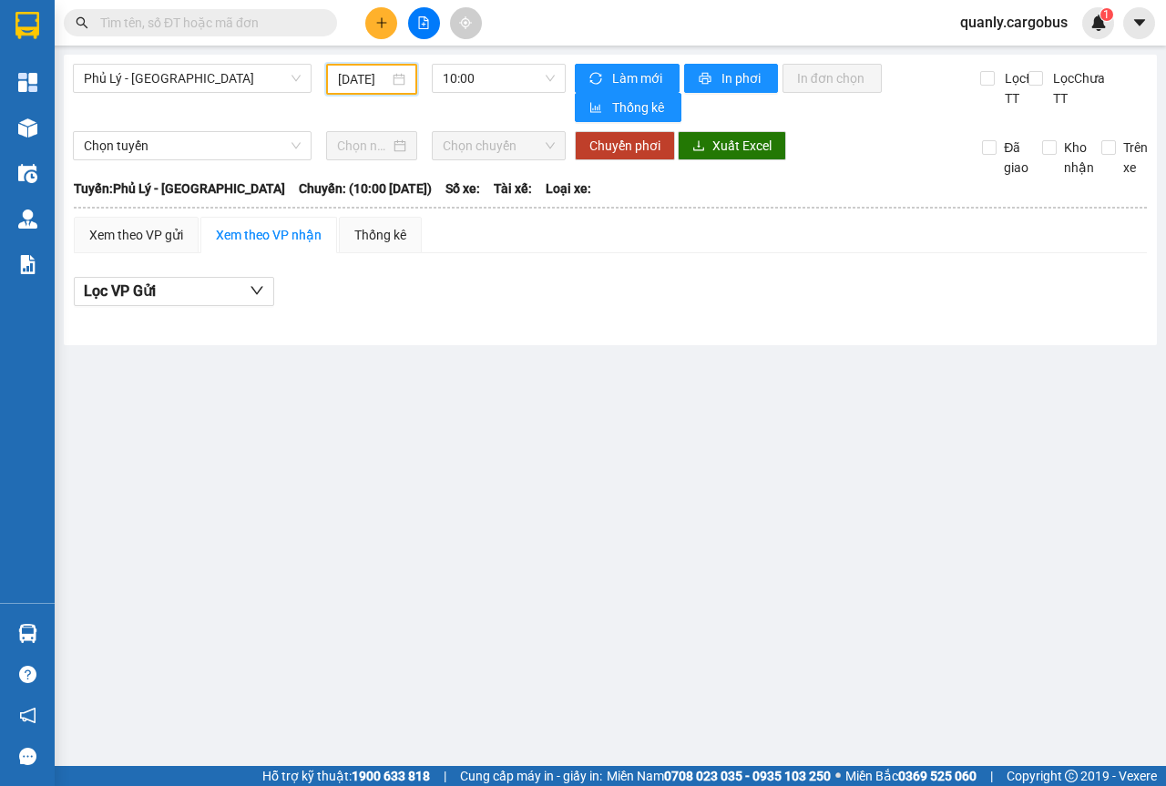
click at [391, 77] on div "[DATE]" at bounding box center [371, 79] width 67 height 20
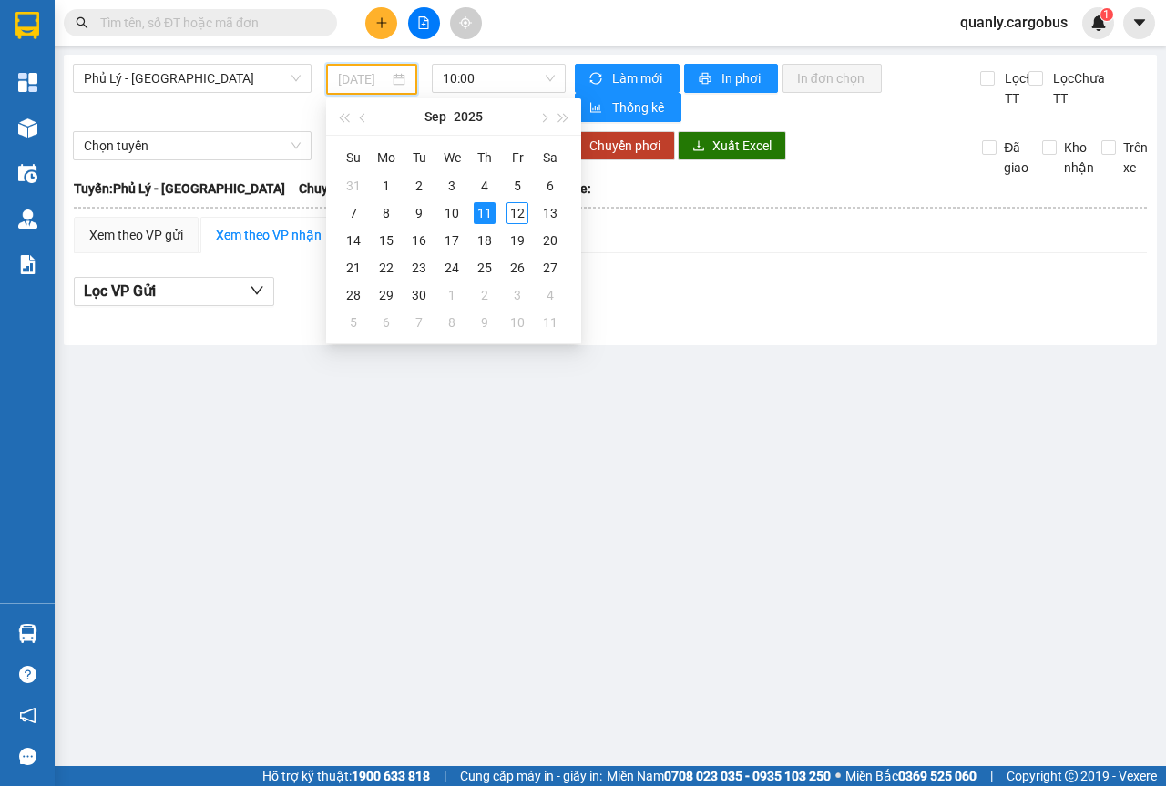
type input "[DATE]"
click at [485, 205] on div "11" at bounding box center [485, 213] width 22 height 22
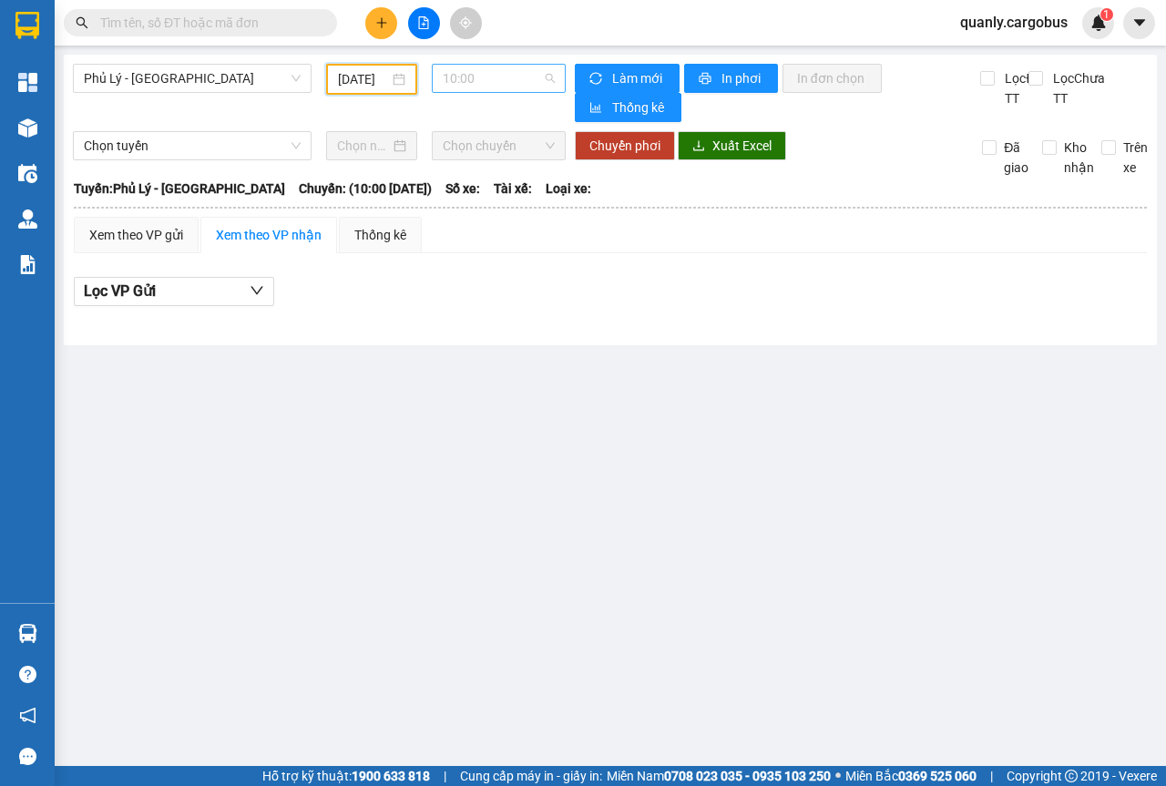
click at [556, 79] on div "10:00" at bounding box center [498, 78] width 133 height 29
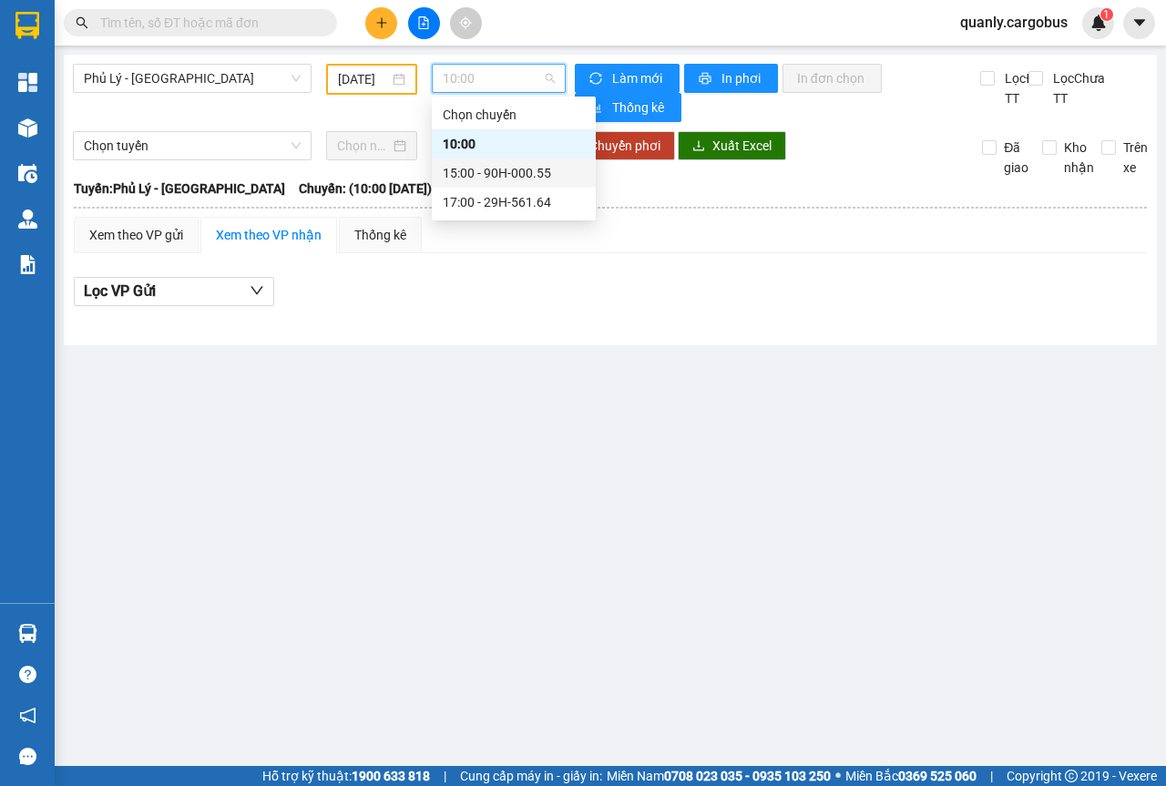
click at [489, 176] on div "15:00 - 90H-000.55" at bounding box center [514, 173] width 142 height 20
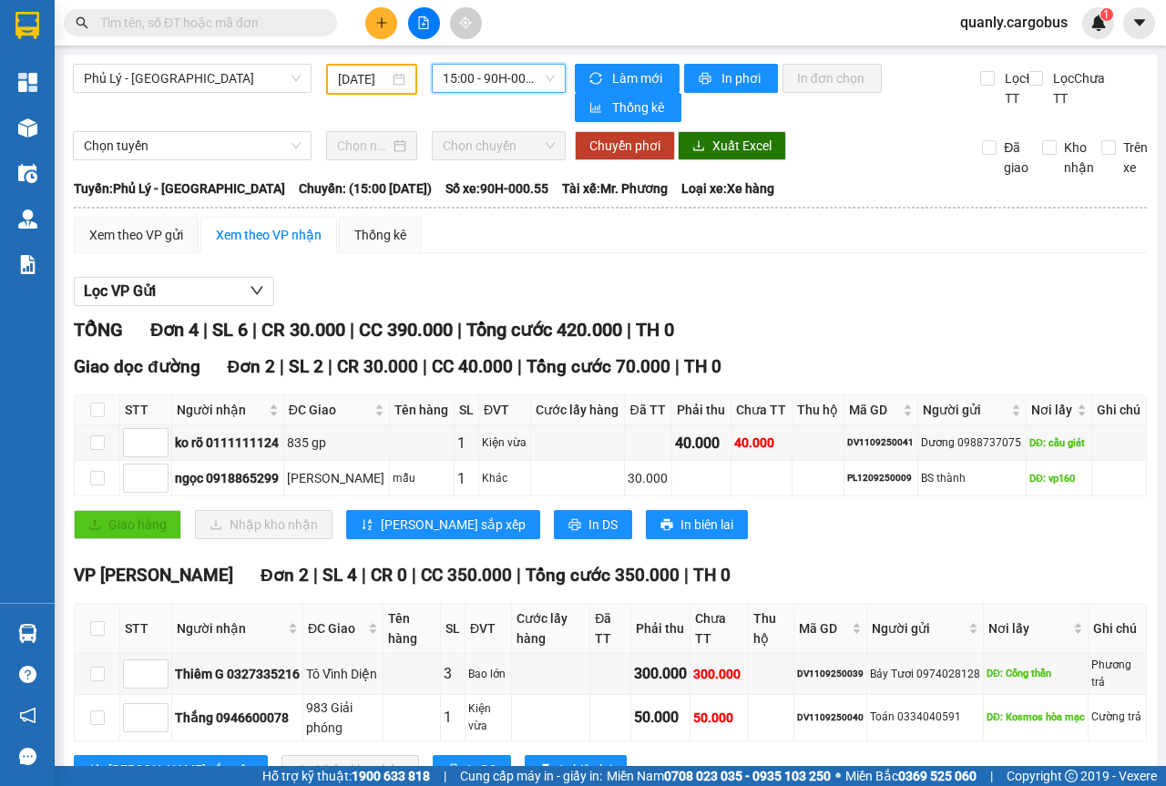
click at [545, 70] on span "15:00 - 90H-000.55" at bounding box center [498, 78] width 111 height 27
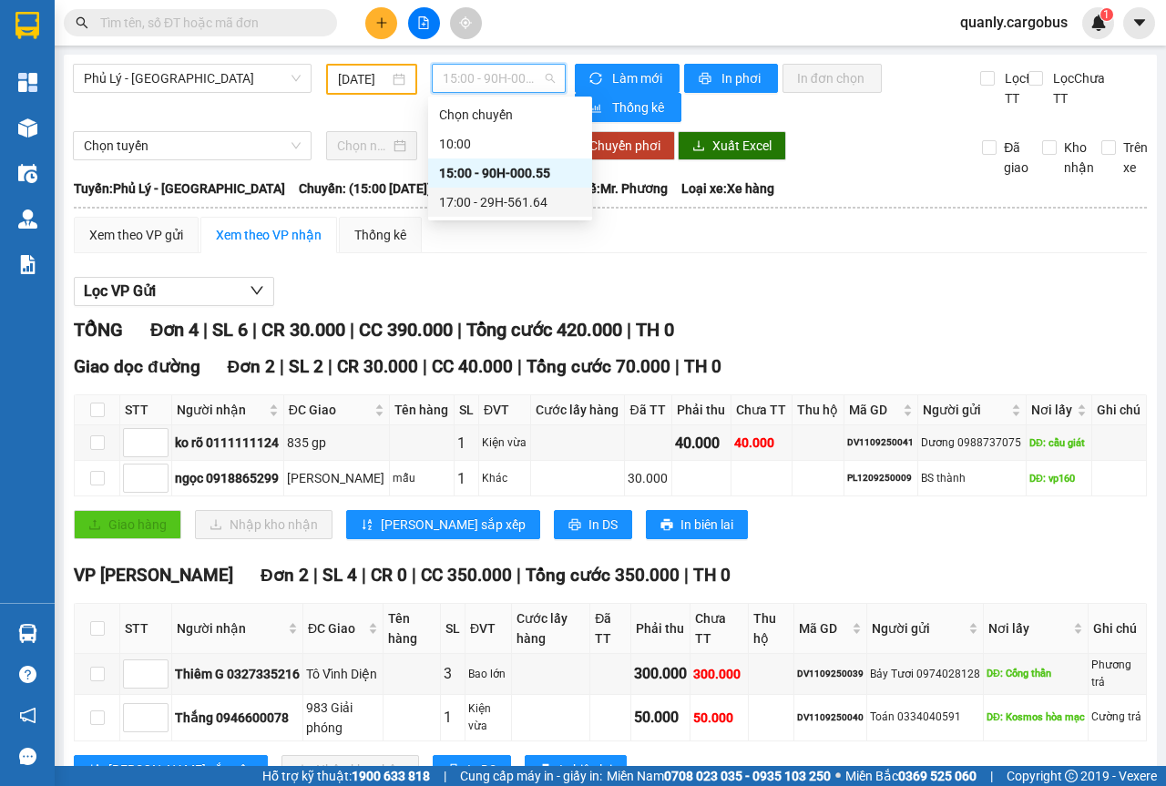
click at [491, 203] on div "17:00 - 29H-561.64" at bounding box center [510, 202] width 142 height 20
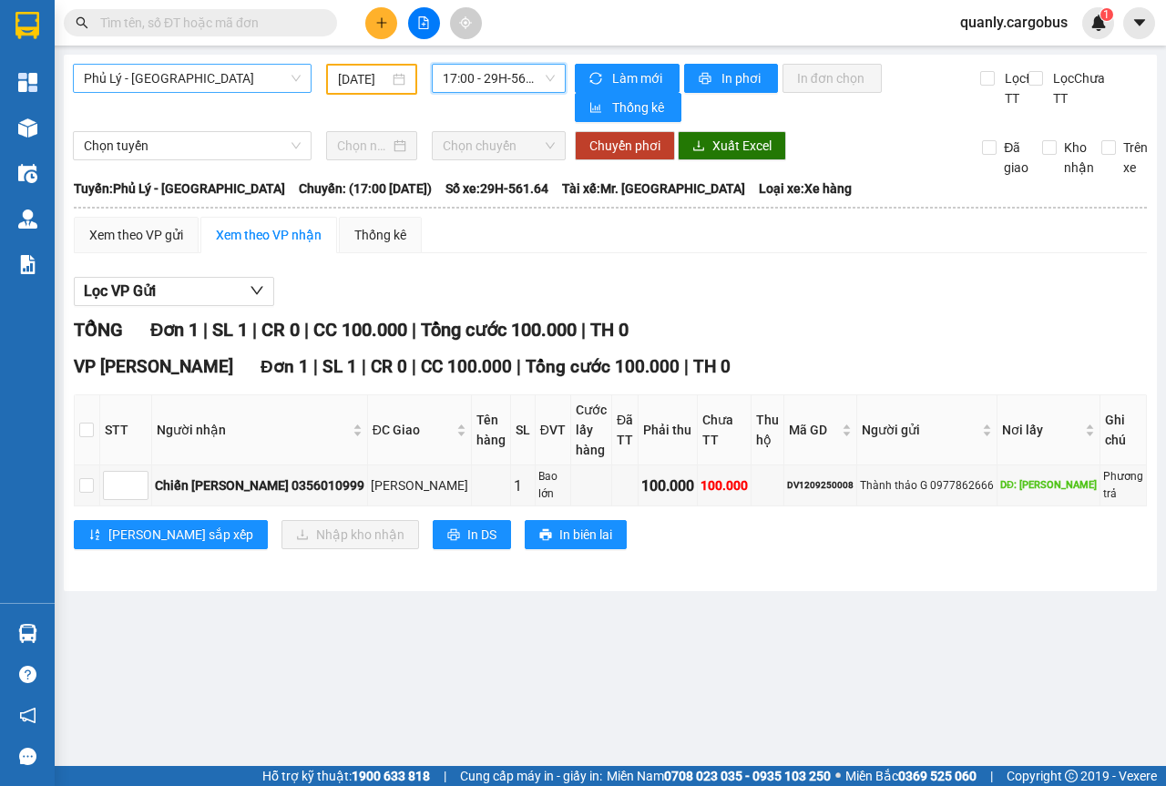
click at [291, 78] on span "Phủ Lý - [GEOGRAPHIC_DATA]" at bounding box center [192, 78] width 217 height 27
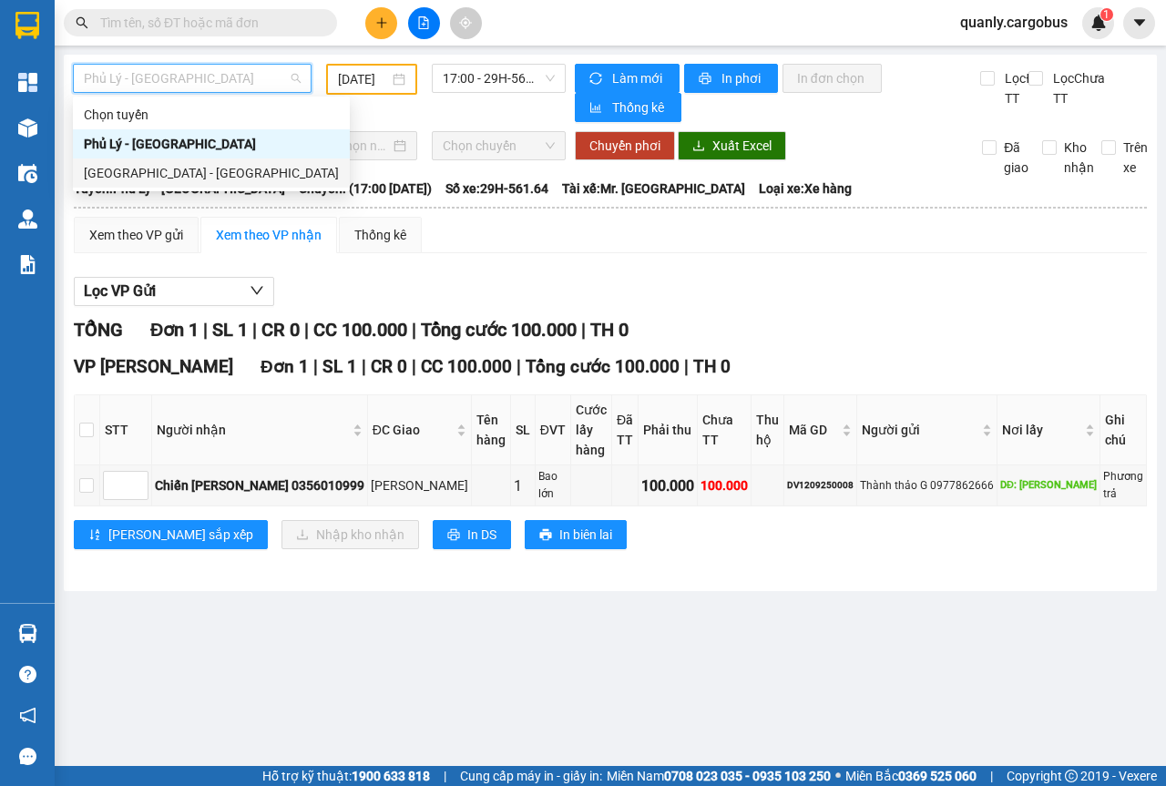
drag, startPoint x: 124, startPoint y: 166, endPoint x: 255, endPoint y: 125, distance: 137.4
click at [124, 165] on div "[GEOGRAPHIC_DATA] - [GEOGRAPHIC_DATA]" at bounding box center [211, 173] width 255 height 20
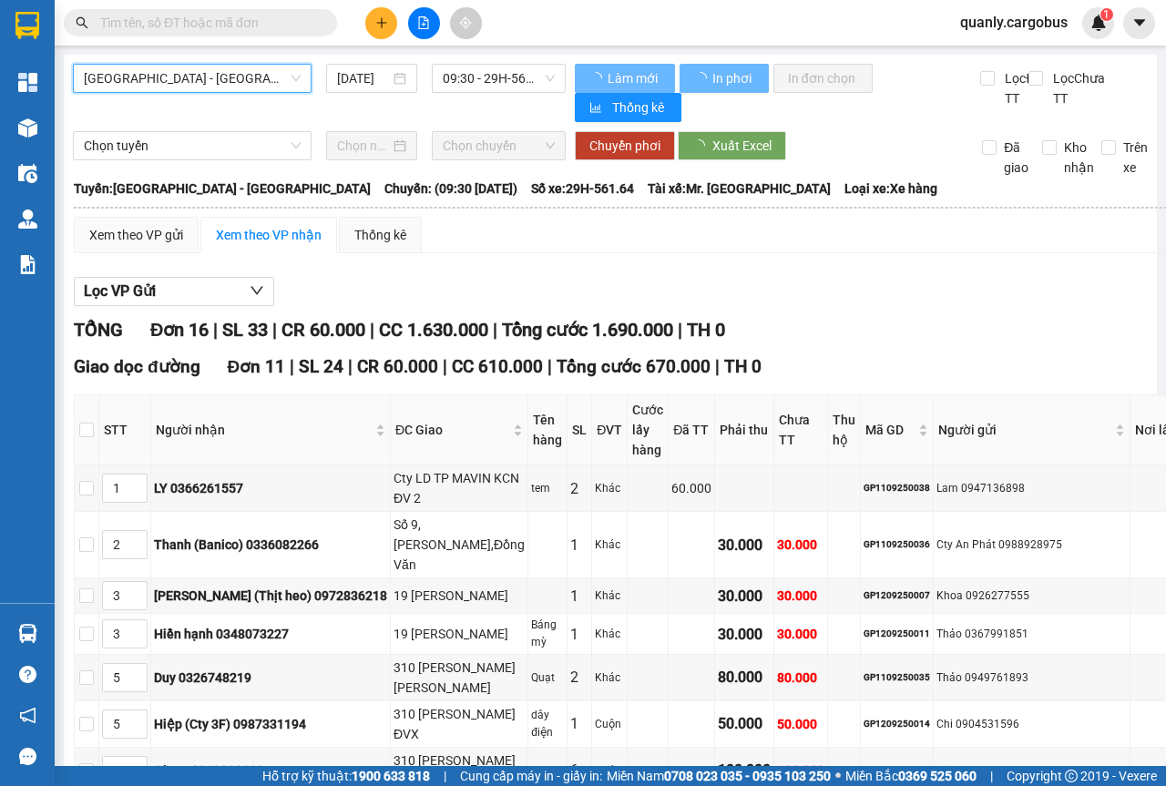
drag, startPoint x: 401, startPoint y: 79, endPoint x: 464, endPoint y: 204, distance: 139.7
click at [402, 78] on div "[DATE]" at bounding box center [371, 78] width 69 height 20
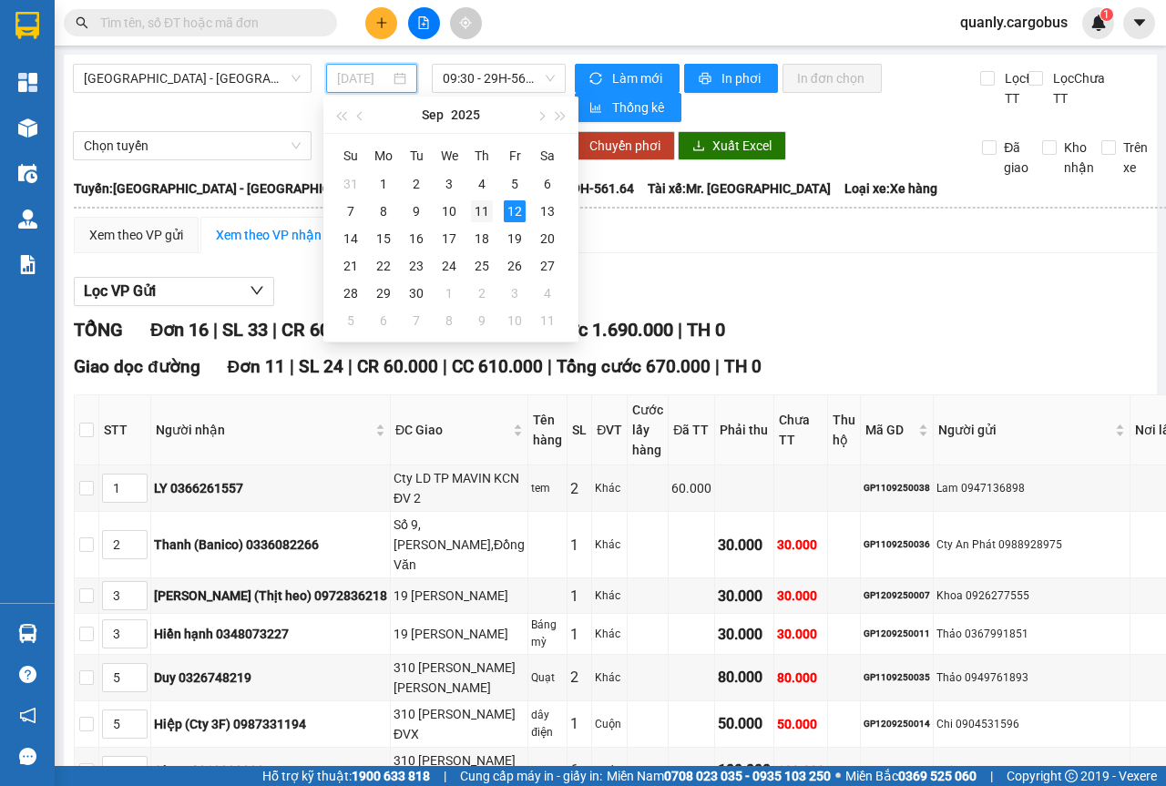
click at [476, 209] on div "11" at bounding box center [482, 211] width 22 height 22
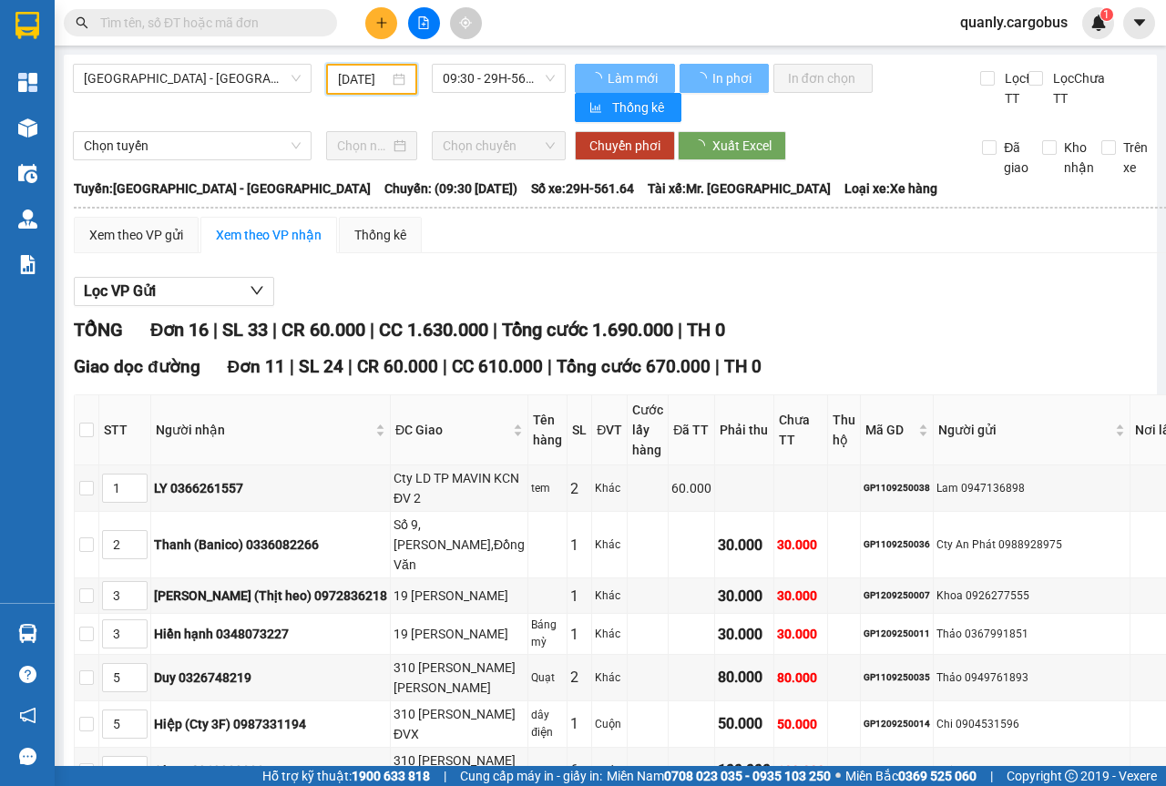
scroll to position [0, 12]
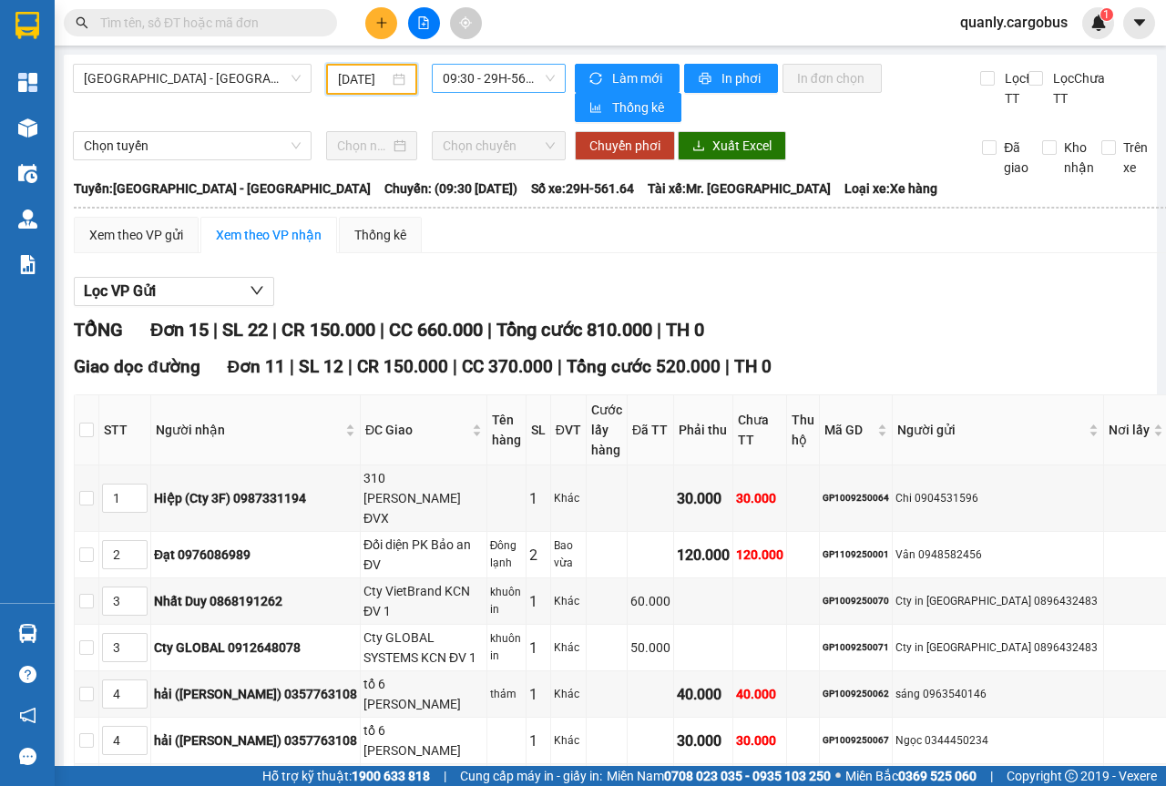
click at [546, 74] on span "09:30 - 29H-561.64" at bounding box center [498, 78] width 111 height 27
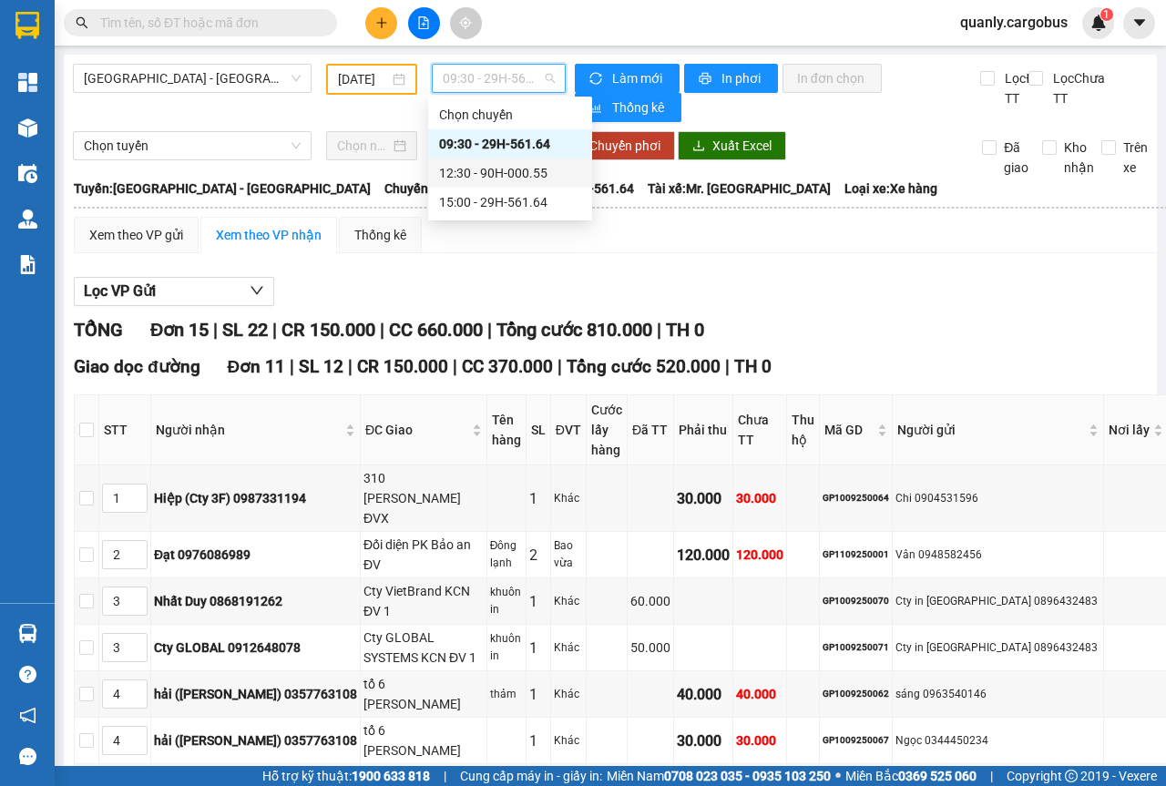
click at [518, 176] on div "12:30 - 90H-000.55" at bounding box center [510, 173] width 142 height 20
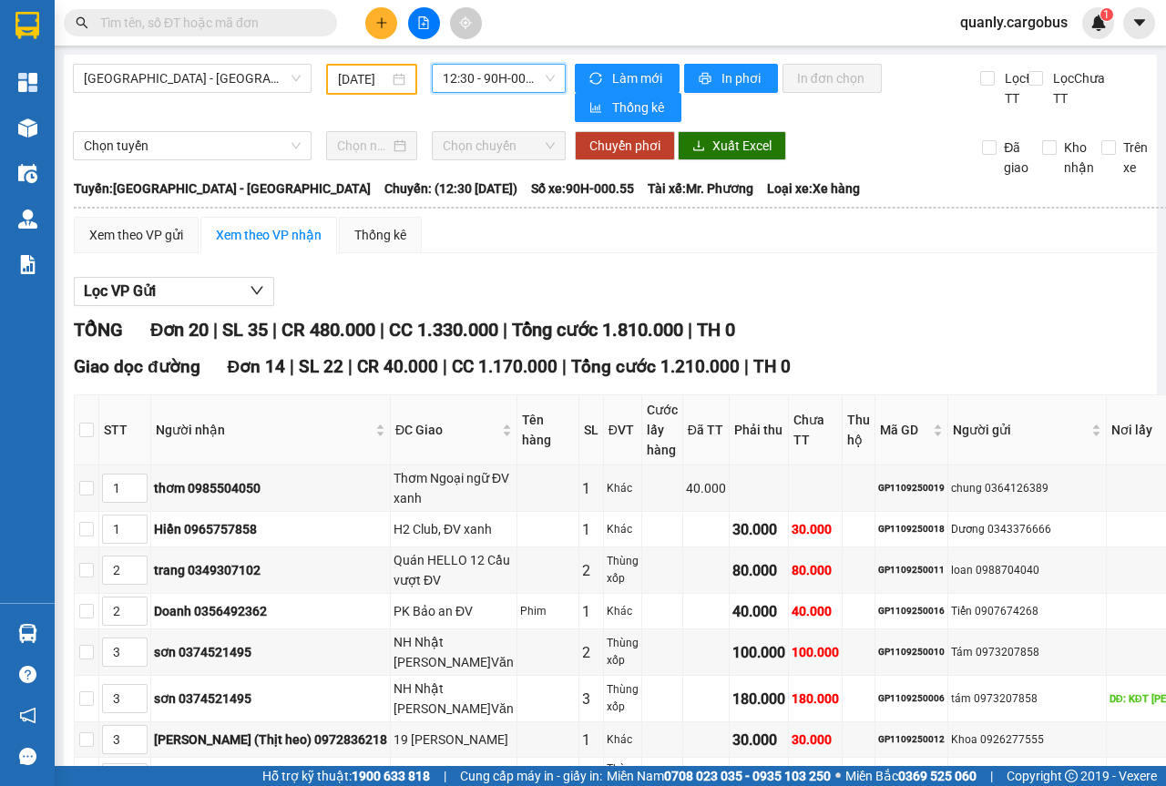
click at [387, 68] on div "[DATE]" at bounding box center [371, 79] width 91 height 31
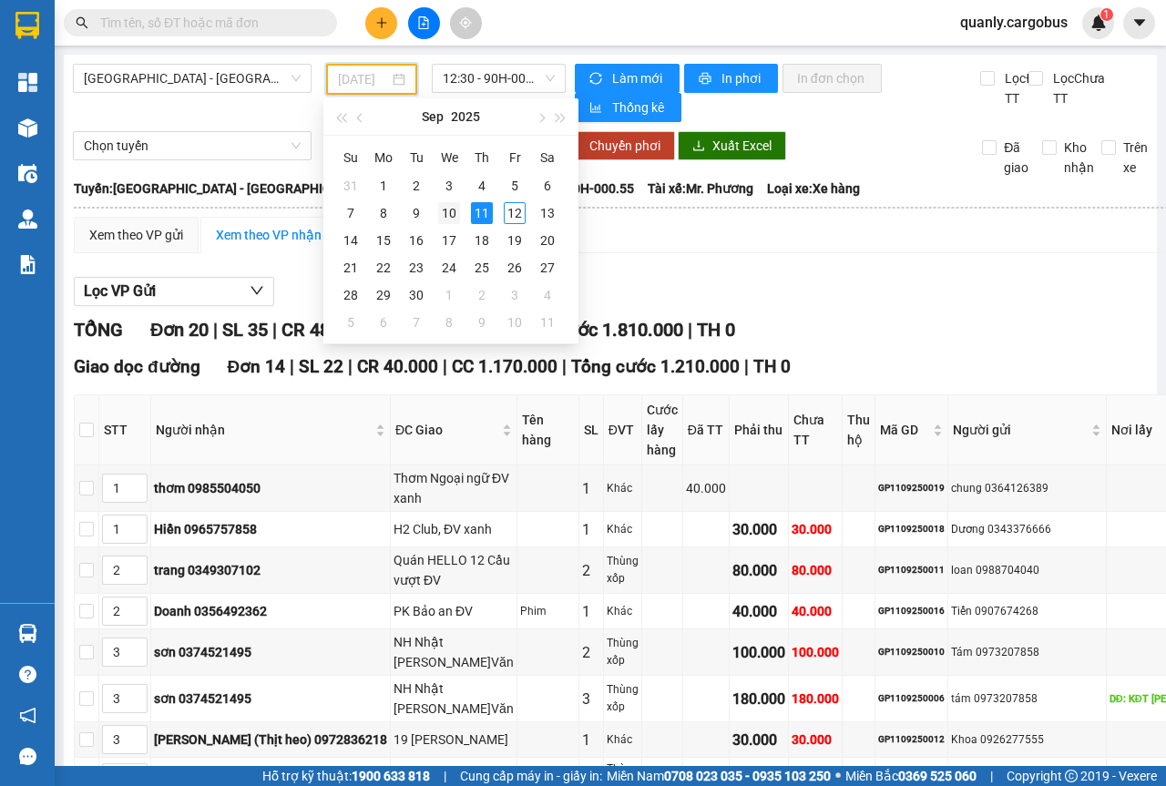
click at [447, 215] on div "10" at bounding box center [449, 213] width 22 height 22
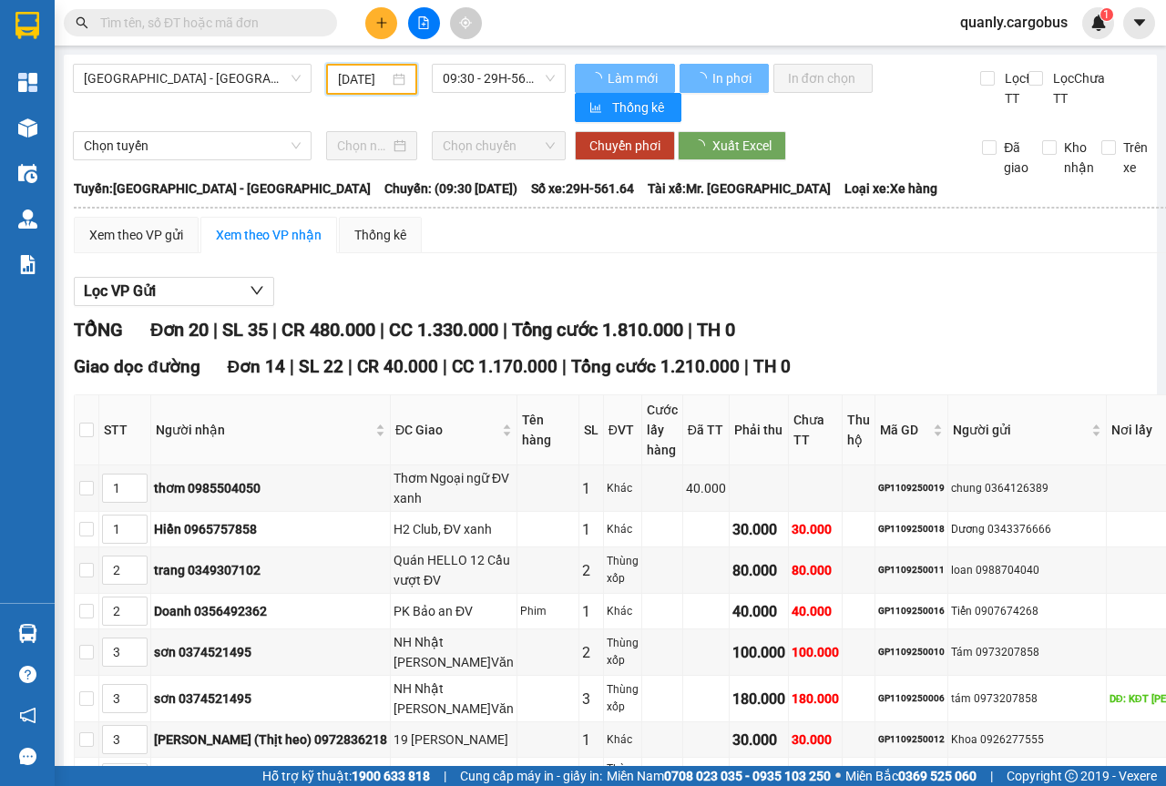
type input "[DATE]"
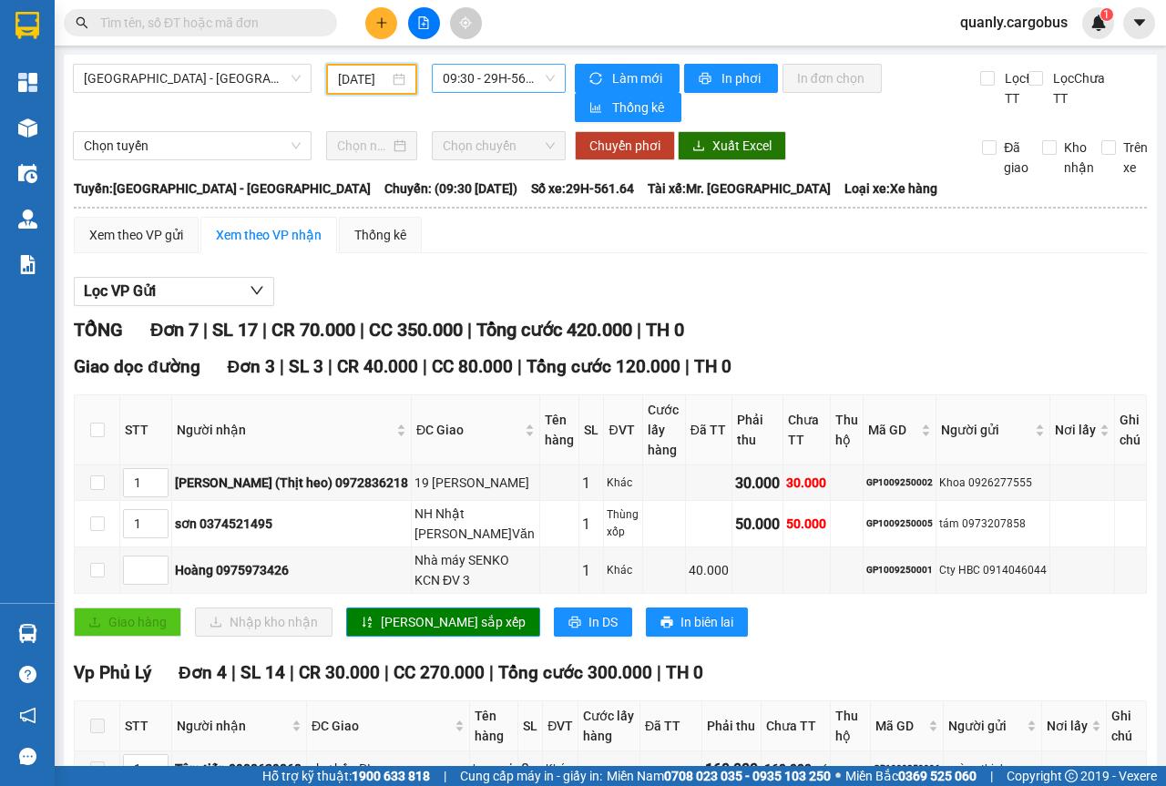
click at [535, 77] on span "09:30 - 29H-561.64" at bounding box center [498, 78] width 111 height 27
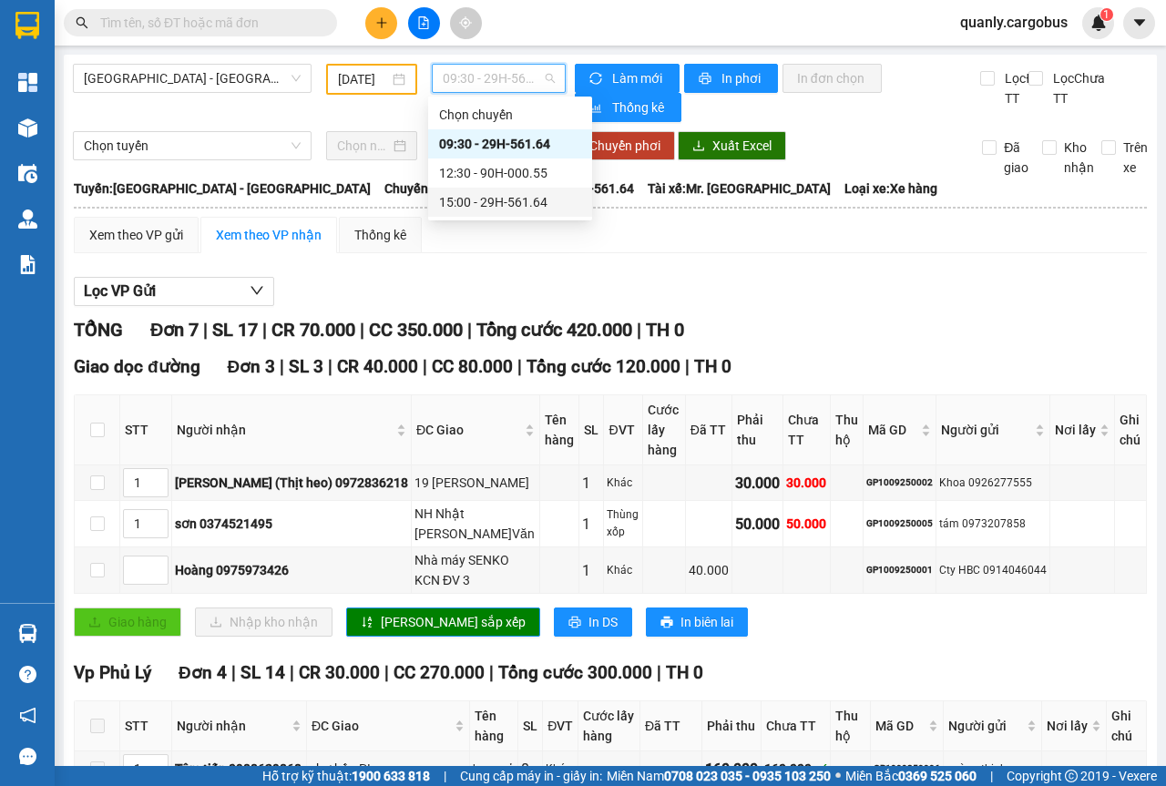
click at [477, 203] on div "15:00 - 29H-561.64" at bounding box center [510, 202] width 142 height 20
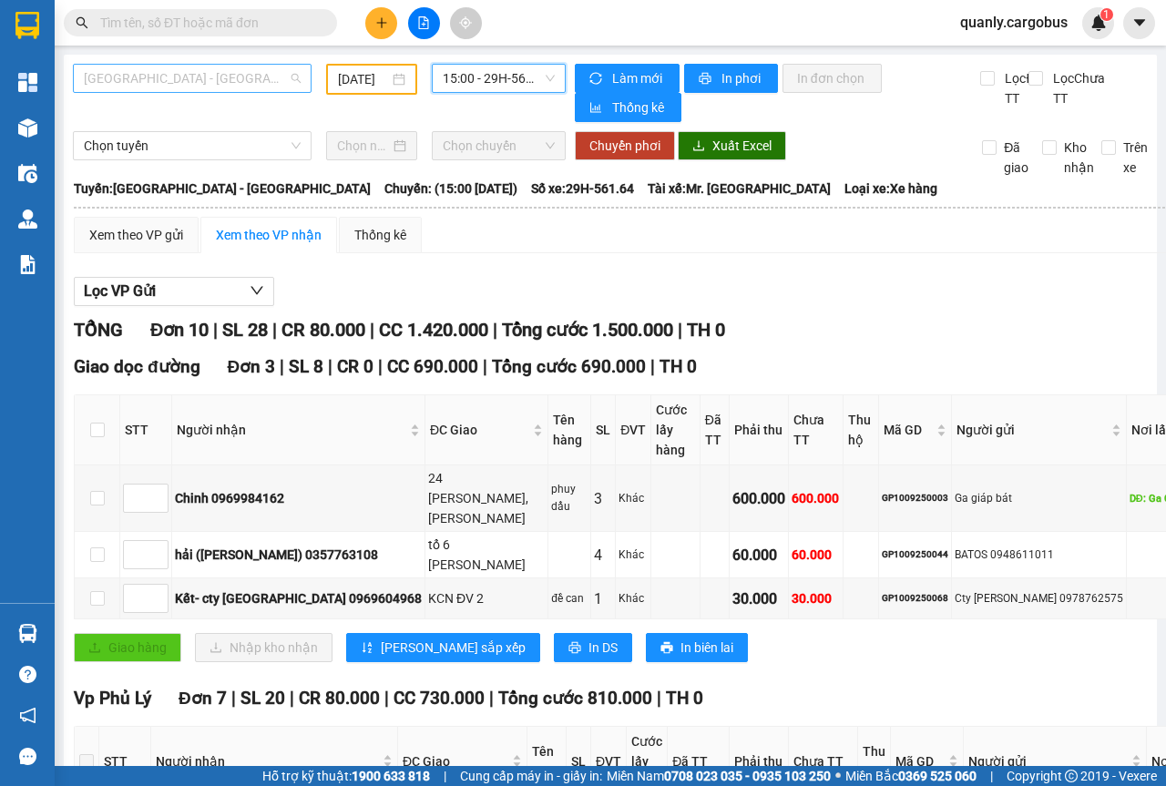
click at [291, 77] on span "[GEOGRAPHIC_DATA] - [GEOGRAPHIC_DATA]" at bounding box center [192, 78] width 217 height 27
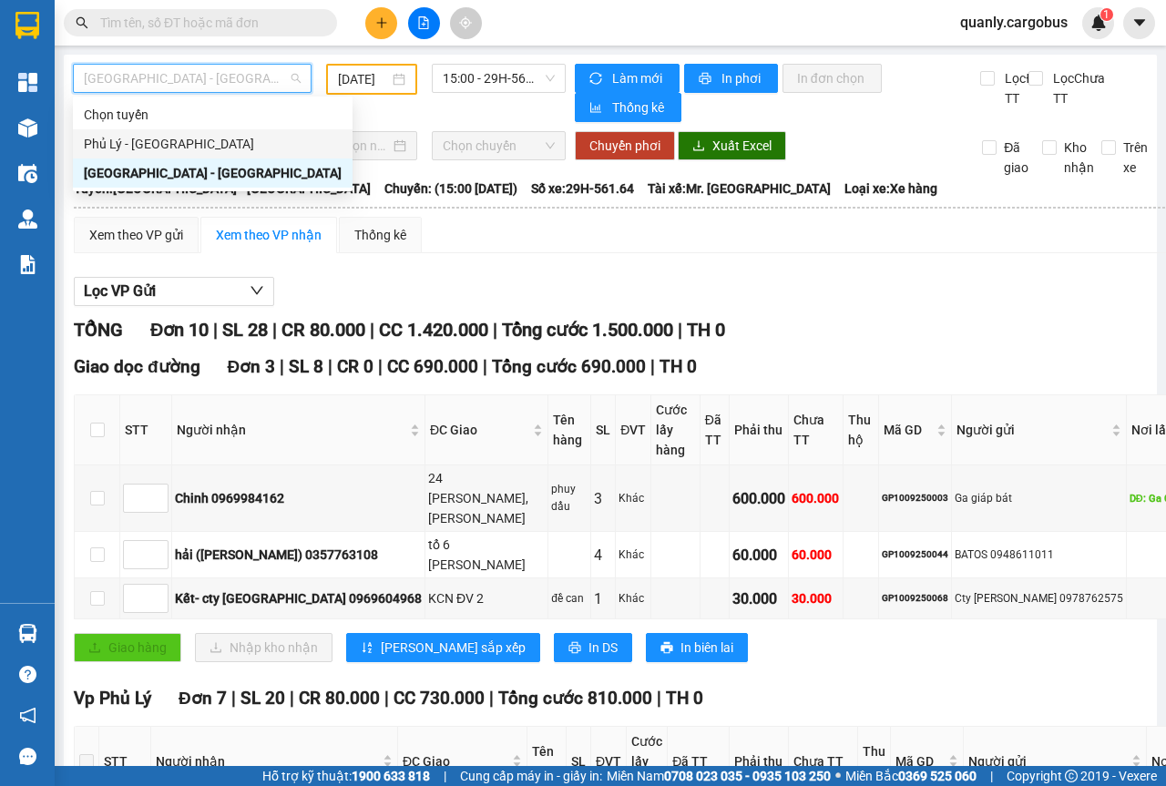
click at [107, 144] on div "Phủ Lý - [GEOGRAPHIC_DATA]" at bounding box center [213, 144] width 258 height 20
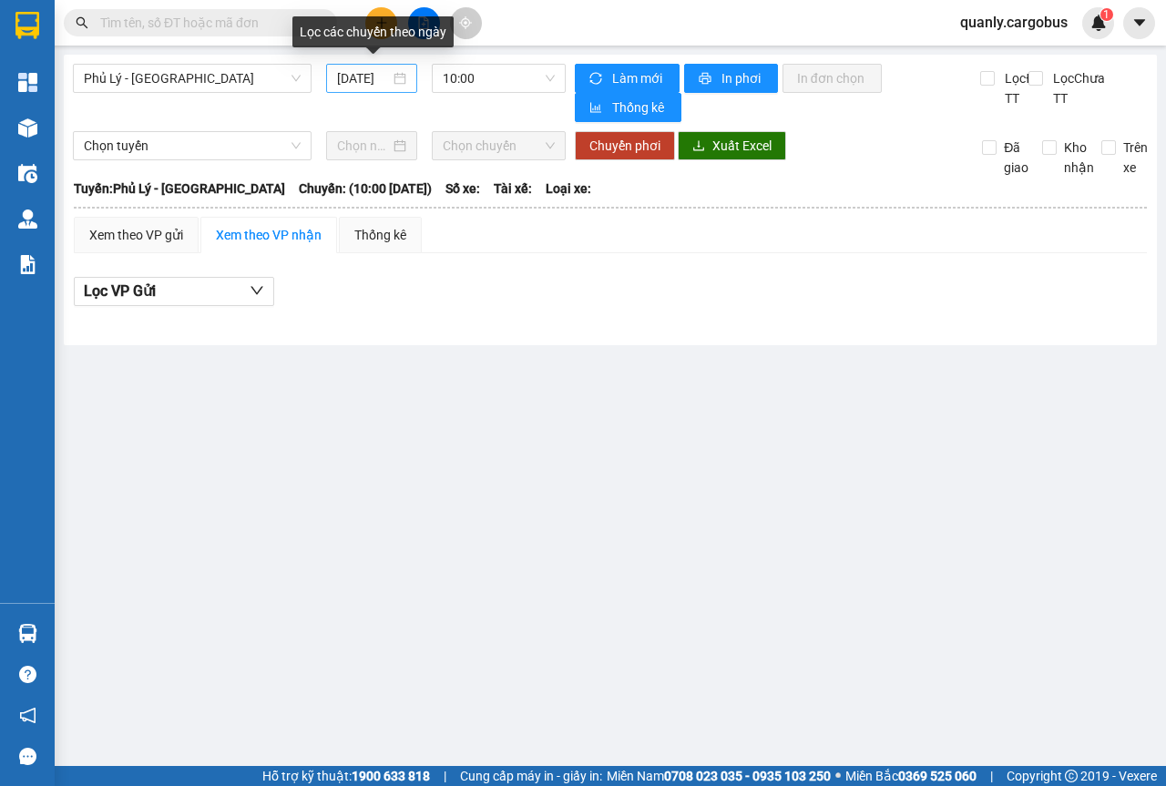
click at [401, 74] on div "[DATE]" at bounding box center [371, 78] width 69 height 20
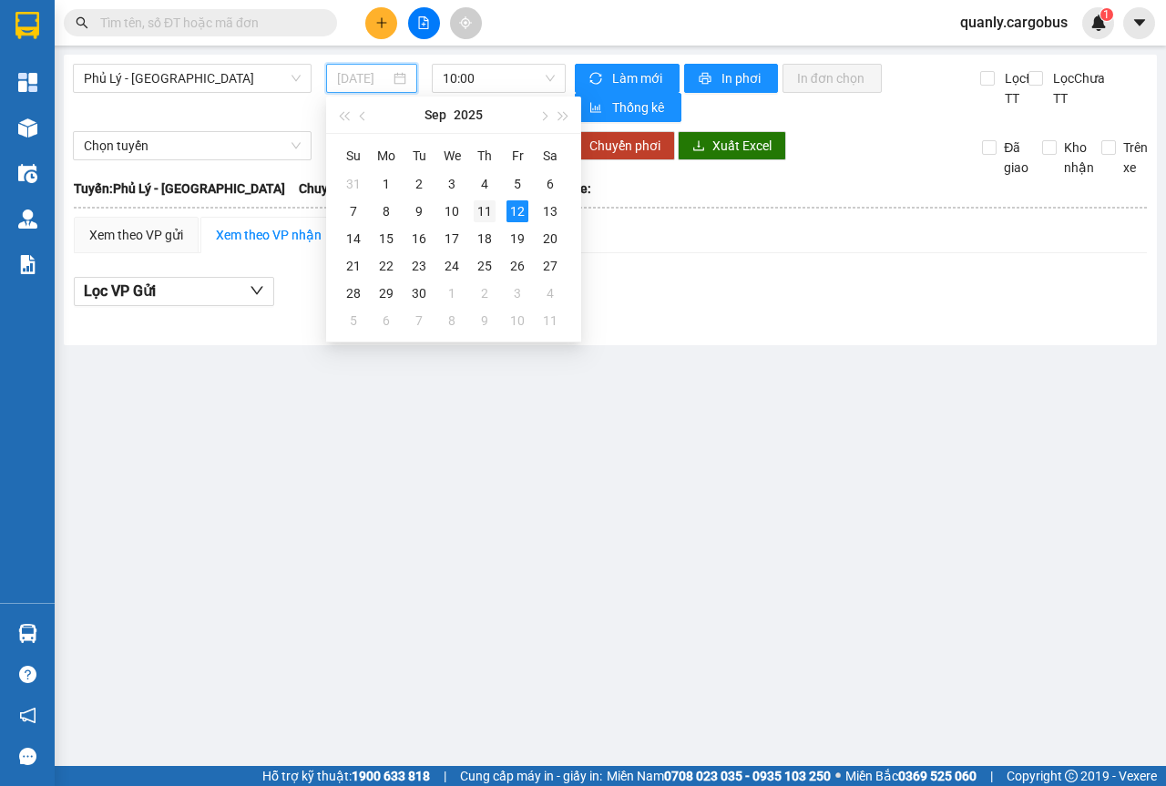
click at [497, 203] on td "11" at bounding box center [484, 211] width 33 height 27
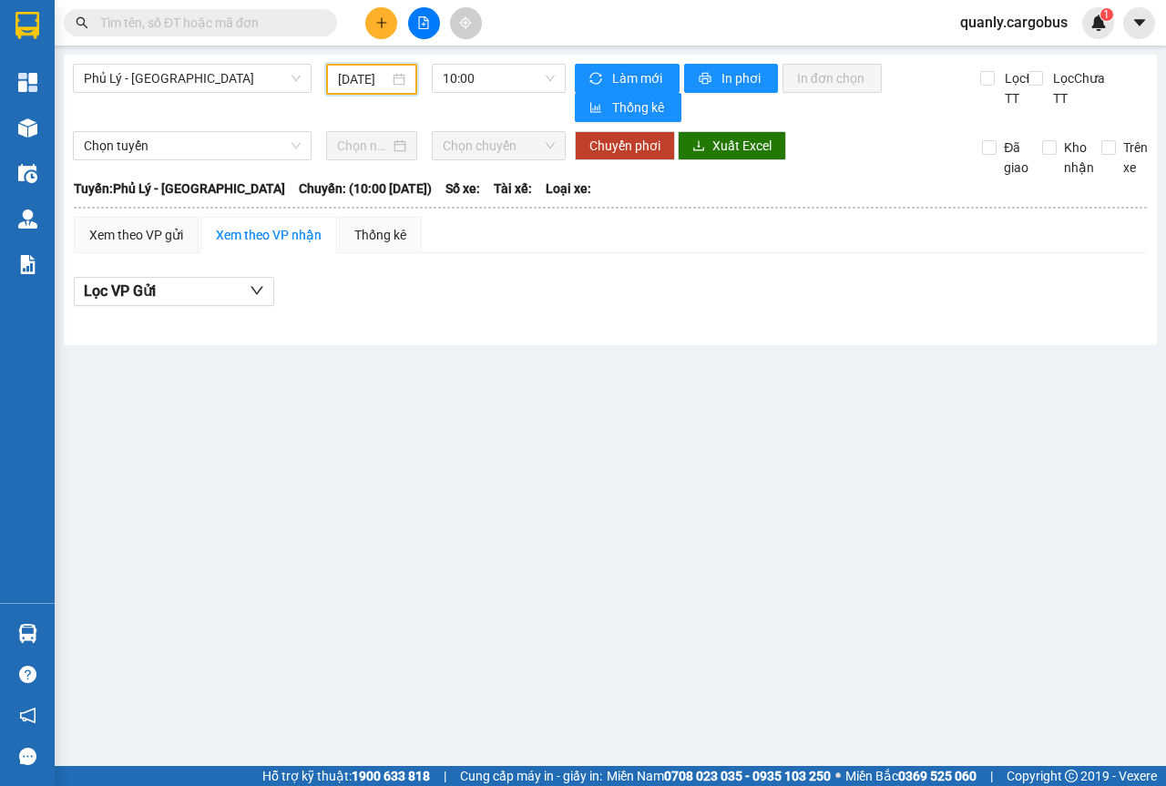
click at [393, 77] on div "[DATE]" at bounding box center [371, 79] width 67 height 20
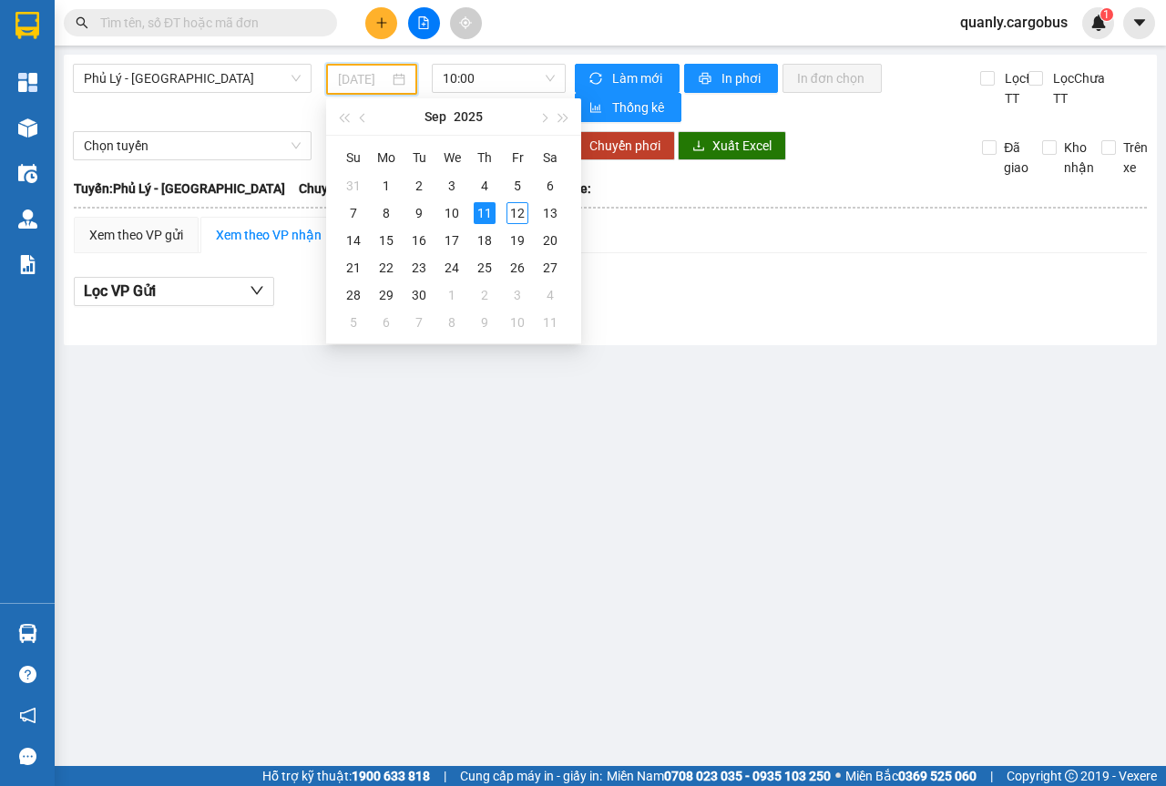
type input "[DATE]"
click at [488, 215] on div "11" at bounding box center [485, 213] width 22 height 22
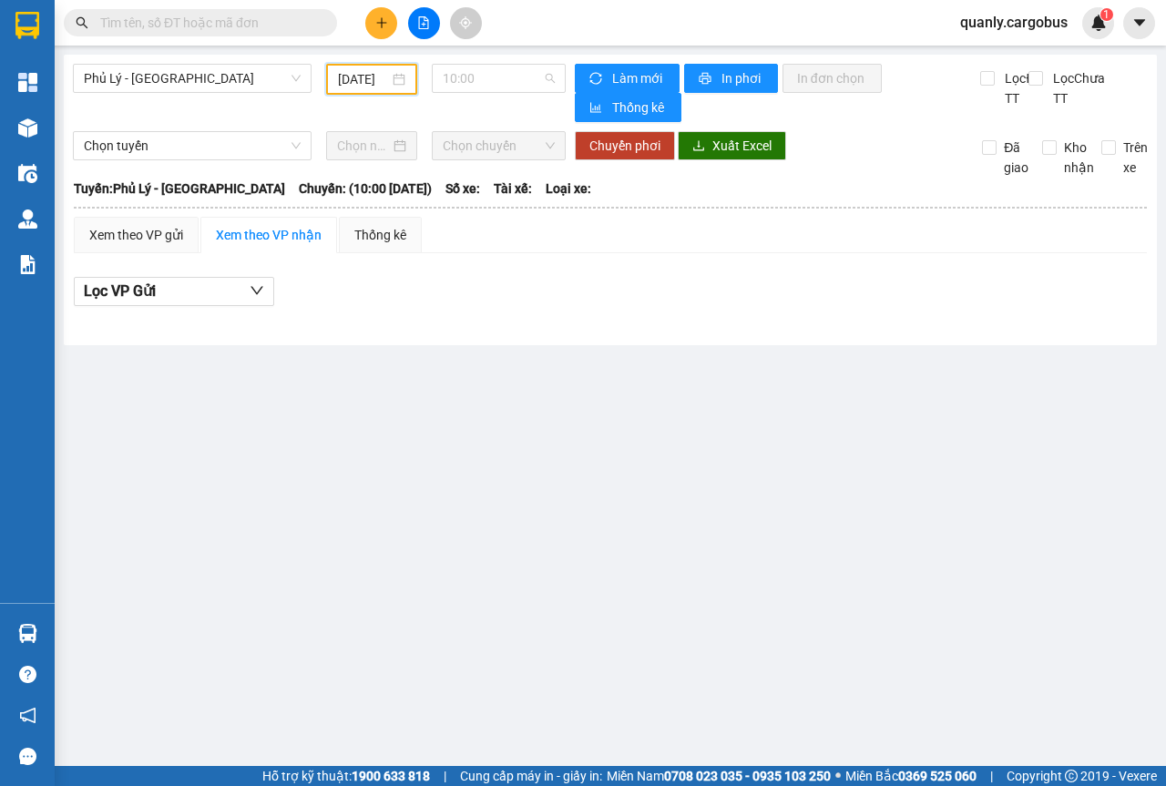
drag, startPoint x: 544, startPoint y: 76, endPoint x: 533, endPoint y: 112, distance: 38.0
click at [546, 76] on span "10:00" at bounding box center [498, 78] width 111 height 27
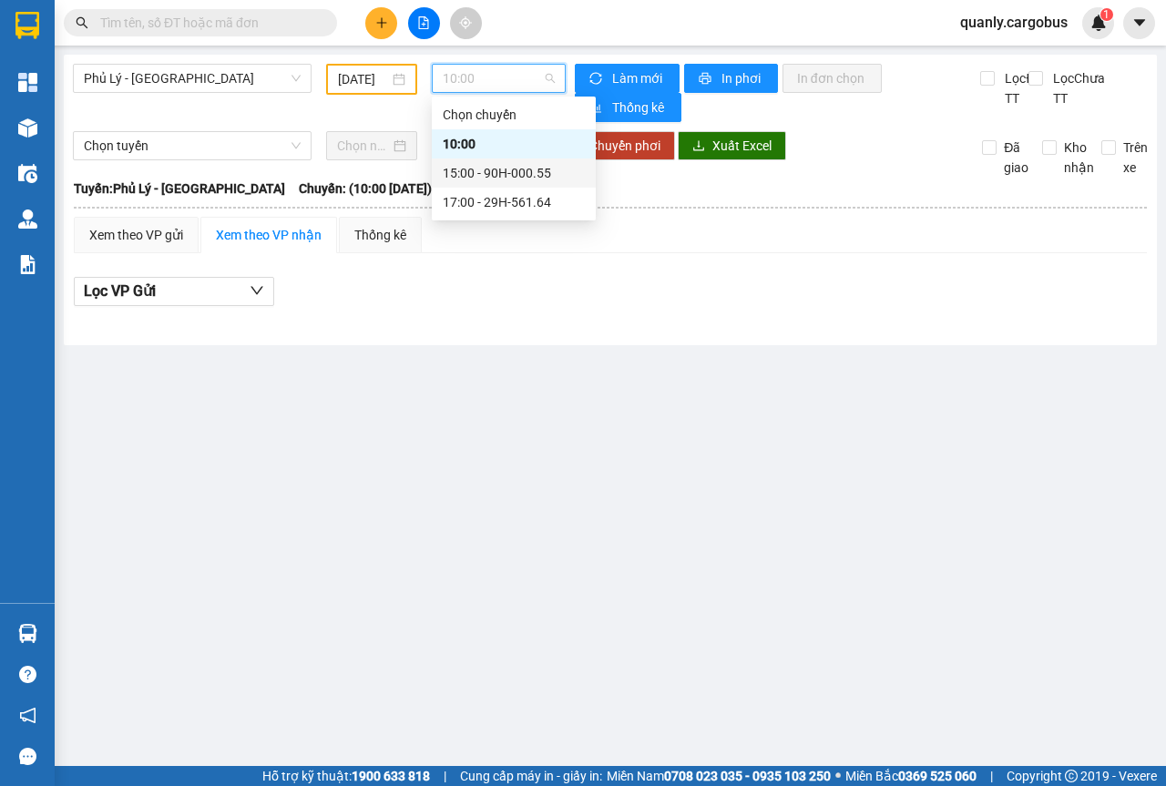
click at [501, 176] on div "15:00 - 90H-000.55" at bounding box center [514, 173] width 142 height 20
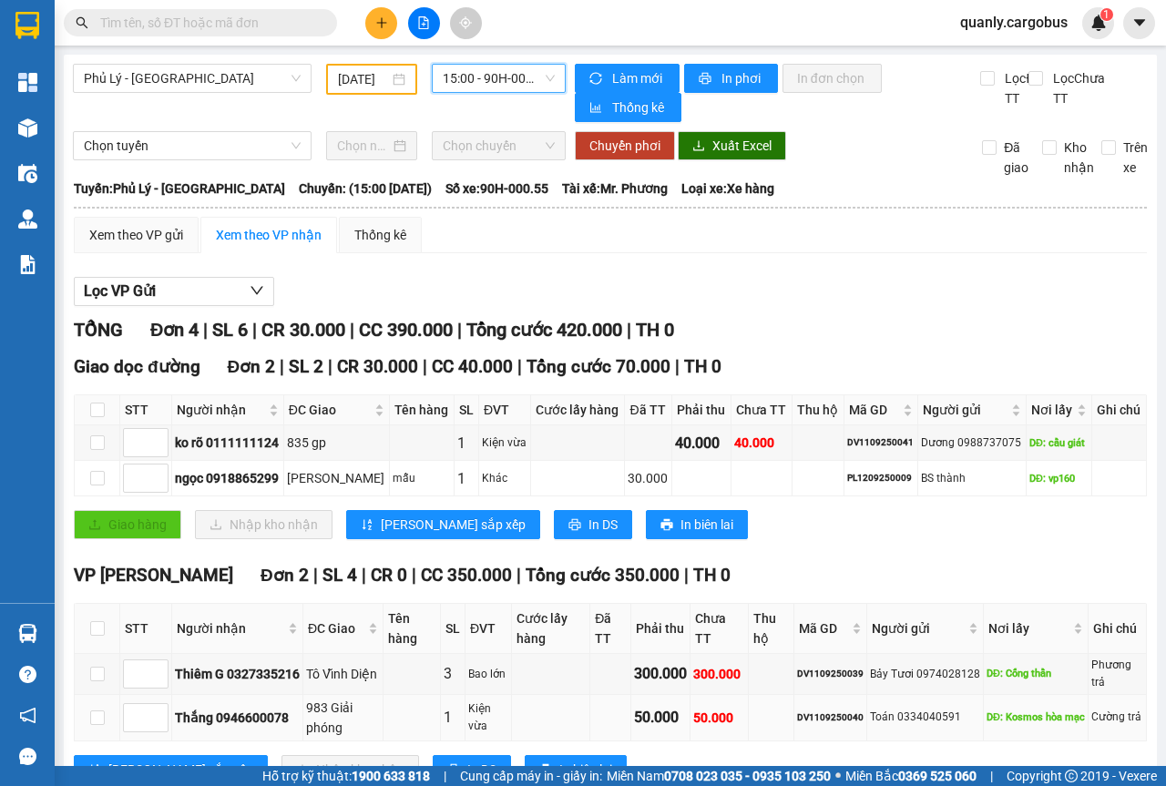
scroll to position [76, 0]
